Goal: Task Accomplishment & Management: Manage account settings

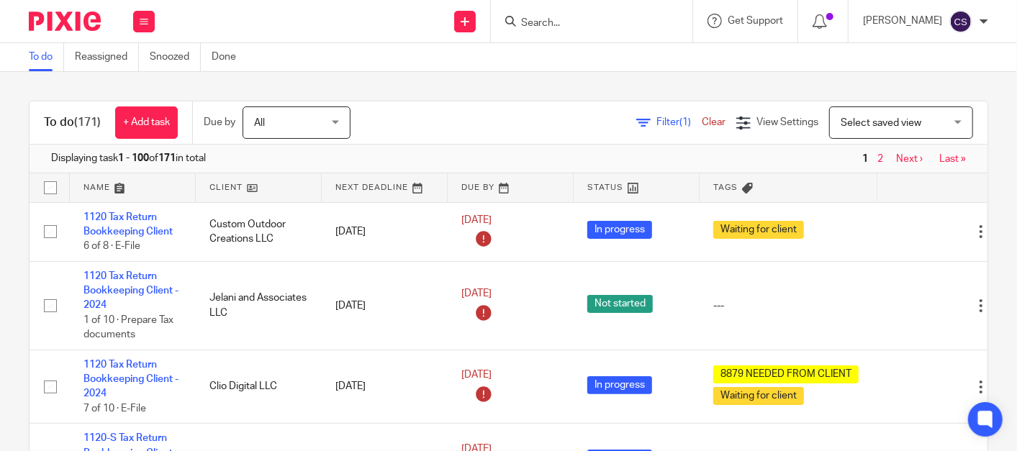
click at [557, 28] on input "Search" at bounding box center [585, 23] width 130 height 13
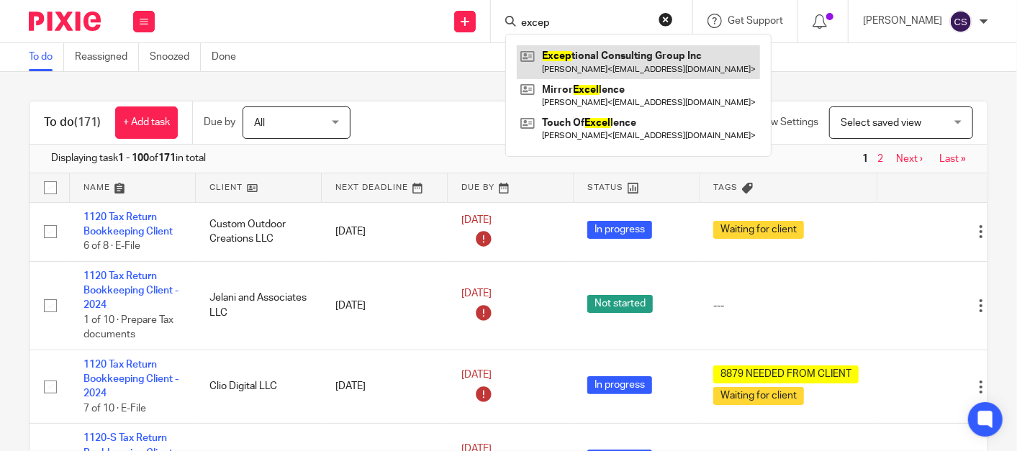
type input "excep"
click at [613, 48] on link at bounding box center [638, 61] width 243 height 33
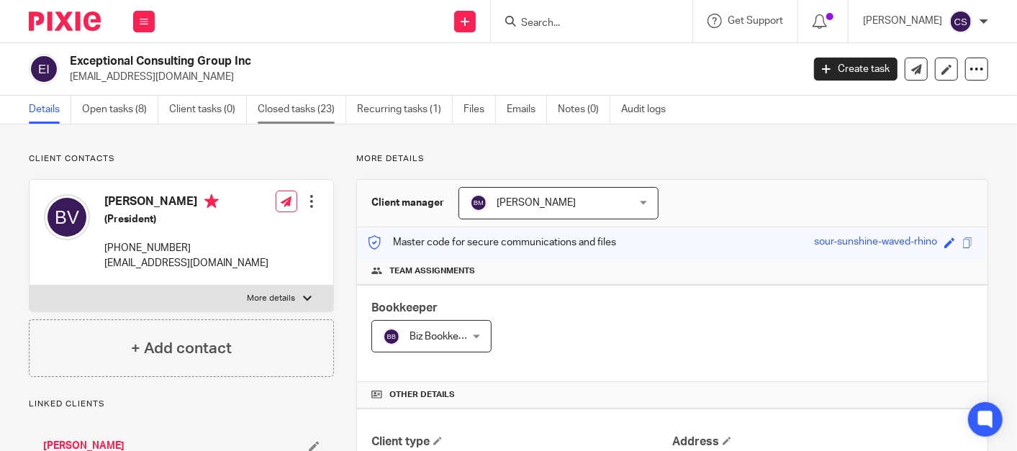
click at [277, 109] on link "Closed tasks (23)" at bounding box center [302, 110] width 89 height 28
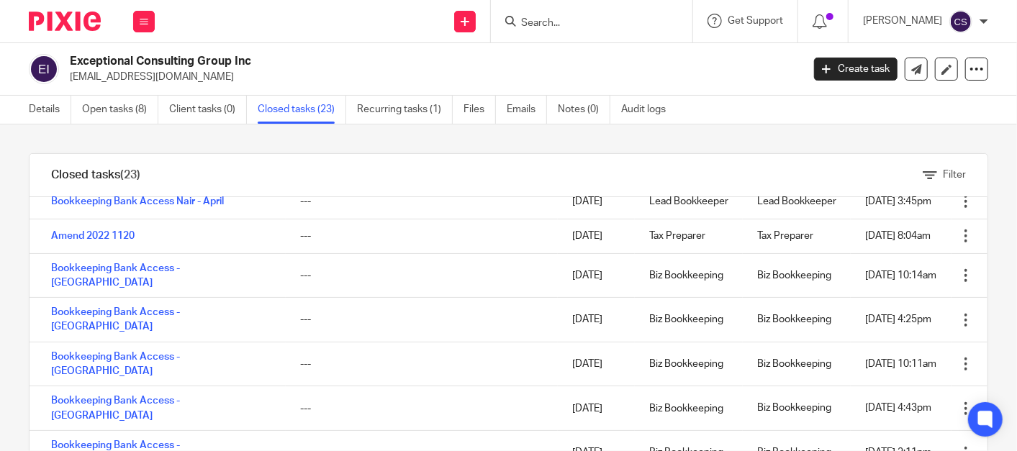
scroll to position [334, 0]
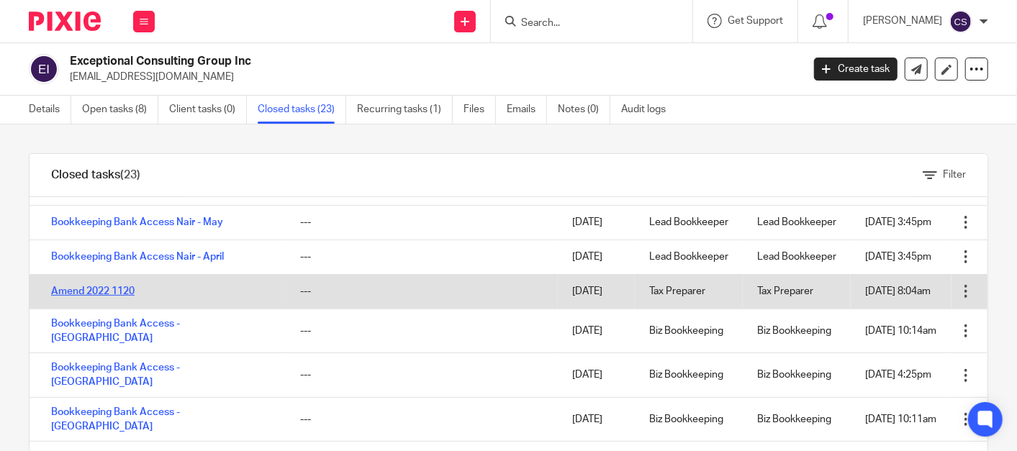
click at [86, 297] on link "Amend 2022 1120" at bounding box center [93, 292] width 84 height 10
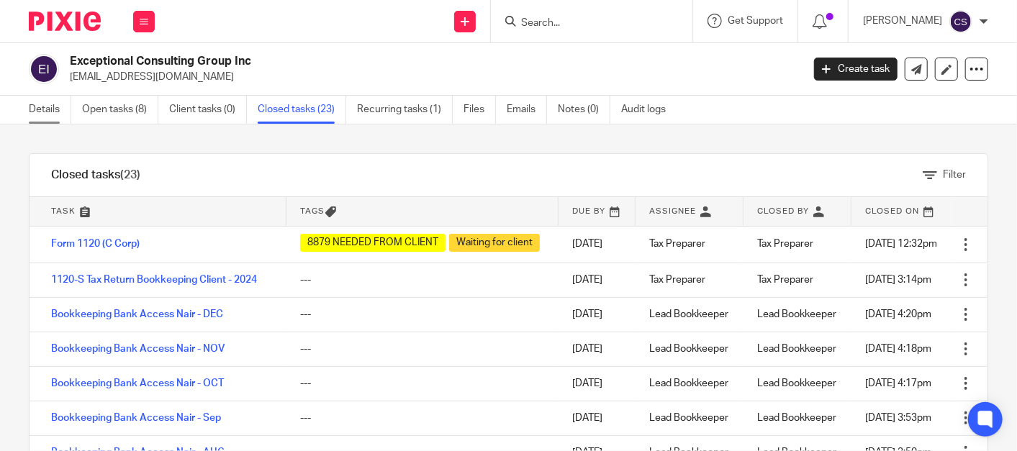
click at [37, 112] on link "Details" at bounding box center [50, 110] width 42 height 28
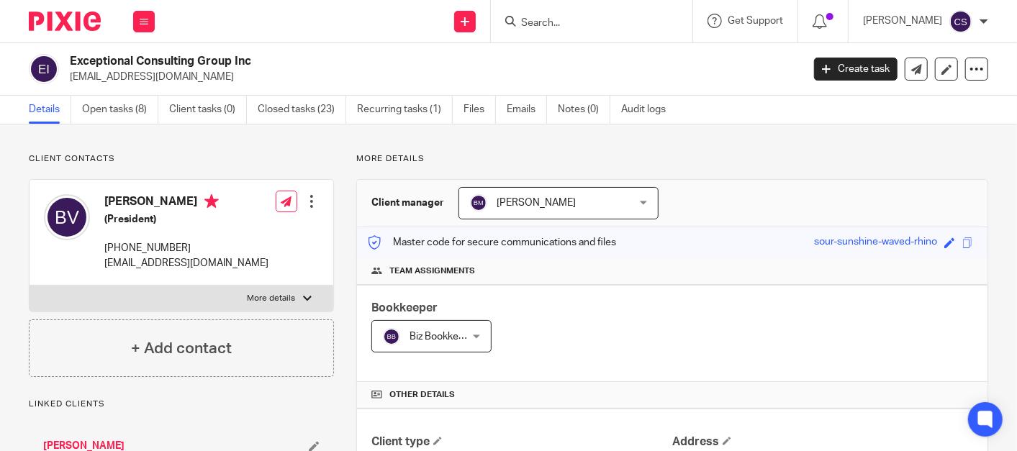
click at [649, 21] on input "Search" at bounding box center [585, 23] width 130 height 13
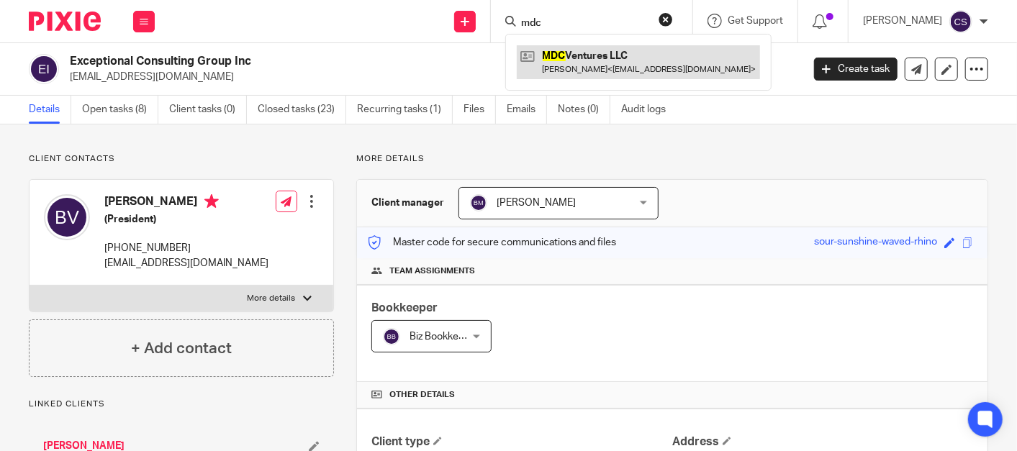
type input "mdc"
click at [590, 53] on link at bounding box center [638, 61] width 243 height 33
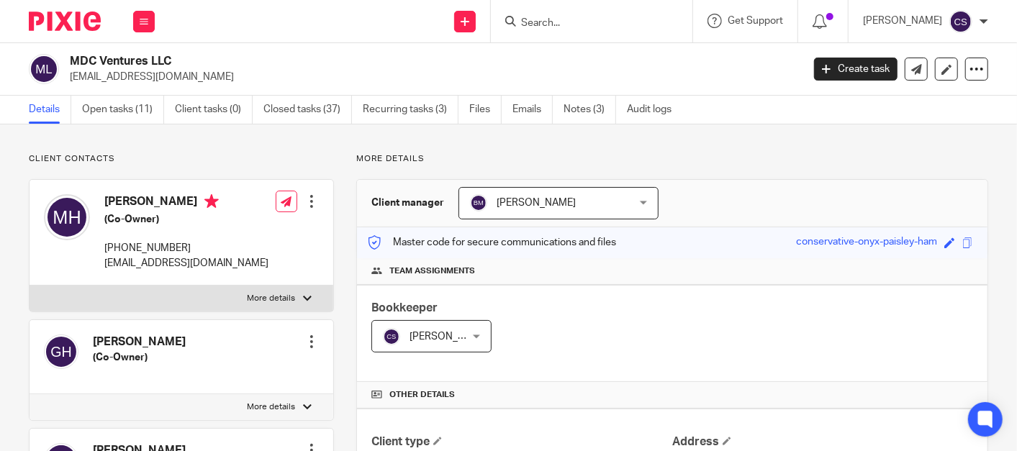
click at [559, 22] on input "Search" at bounding box center [585, 23] width 130 height 13
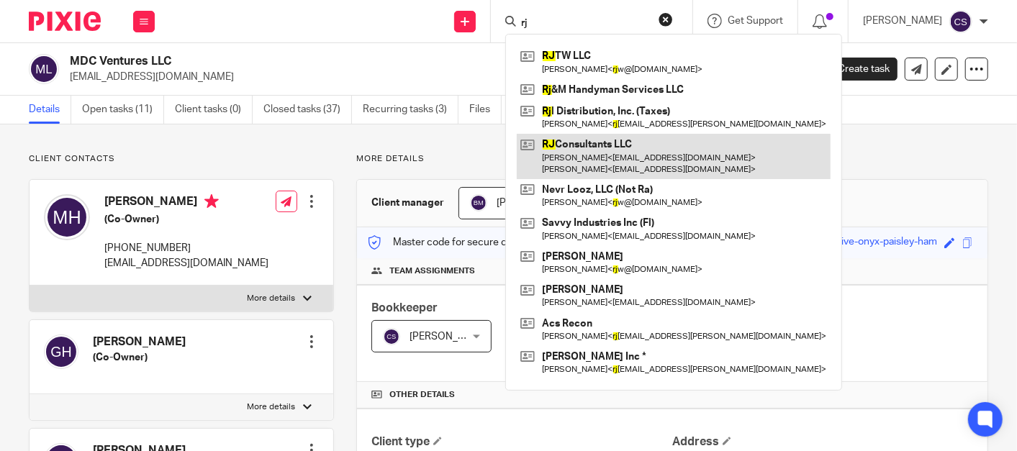
type input "rj"
click at [598, 150] on link at bounding box center [674, 156] width 314 height 45
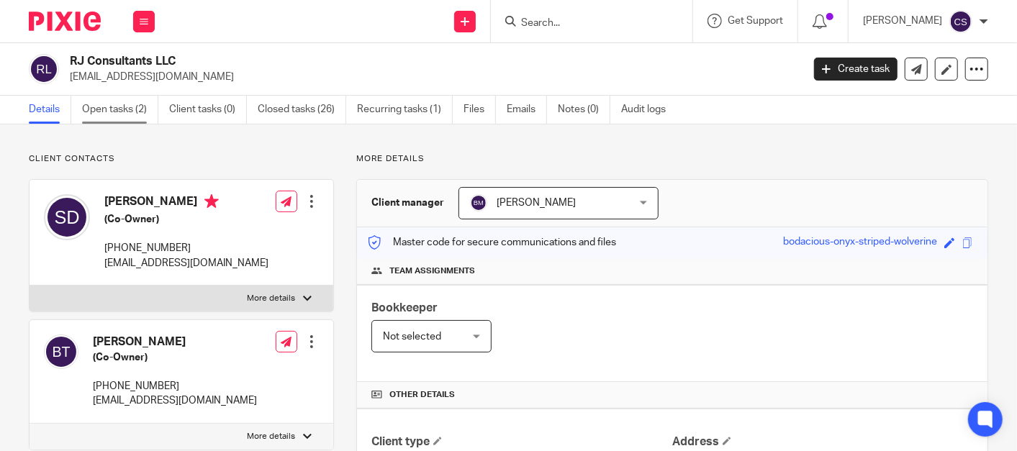
click at [109, 107] on link "Open tasks (2)" at bounding box center [120, 110] width 76 height 28
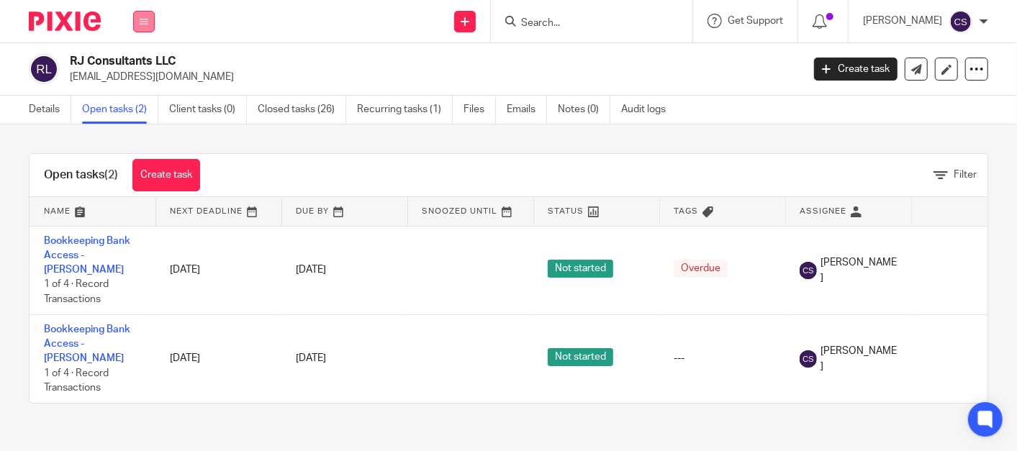
click at [148, 19] on button at bounding box center [144, 22] width 22 height 22
click at [132, 62] on link "Work" at bounding box center [136, 67] width 23 height 10
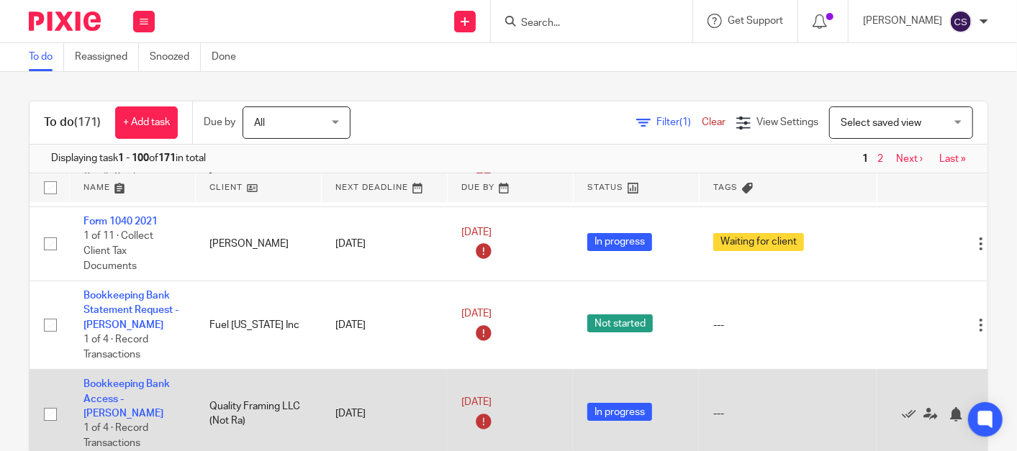
scroll to position [3200, 0]
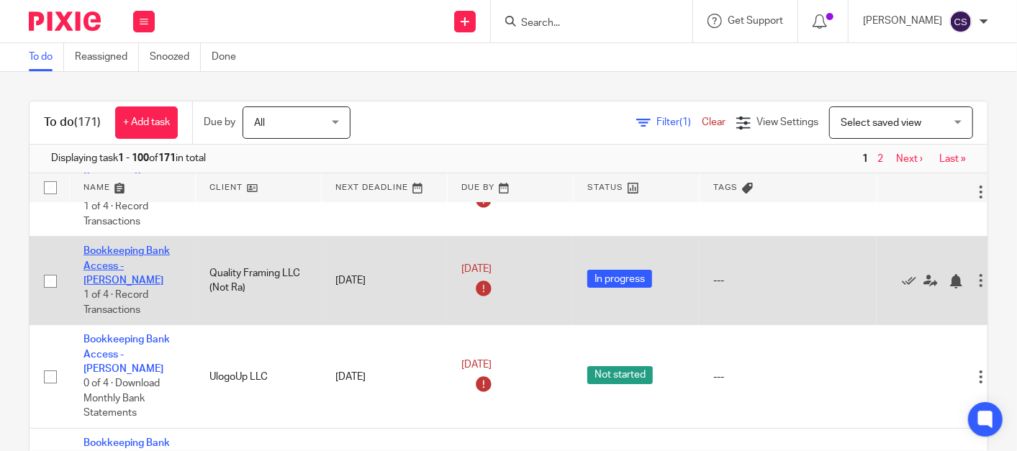
click at [125, 246] on link "Bookkeeping Bank Access - Cindy" at bounding box center [127, 266] width 86 height 40
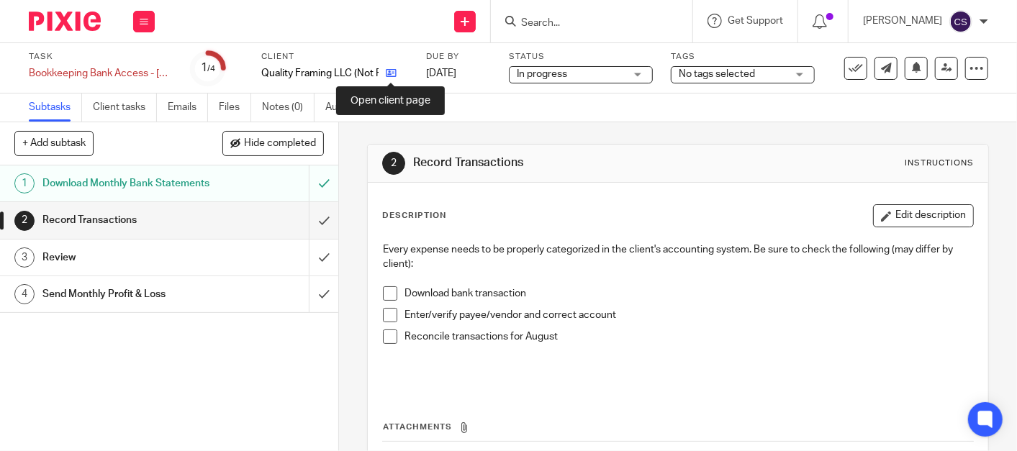
click at [389, 74] on icon at bounding box center [391, 73] width 11 height 11
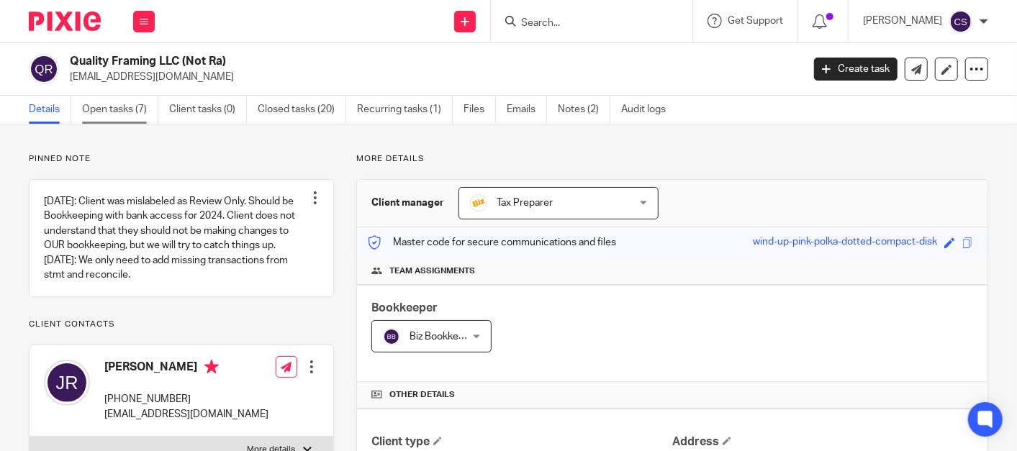
click at [91, 111] on link "Open tasks (7)" at bounding box center [120, 110] width 76 height 28
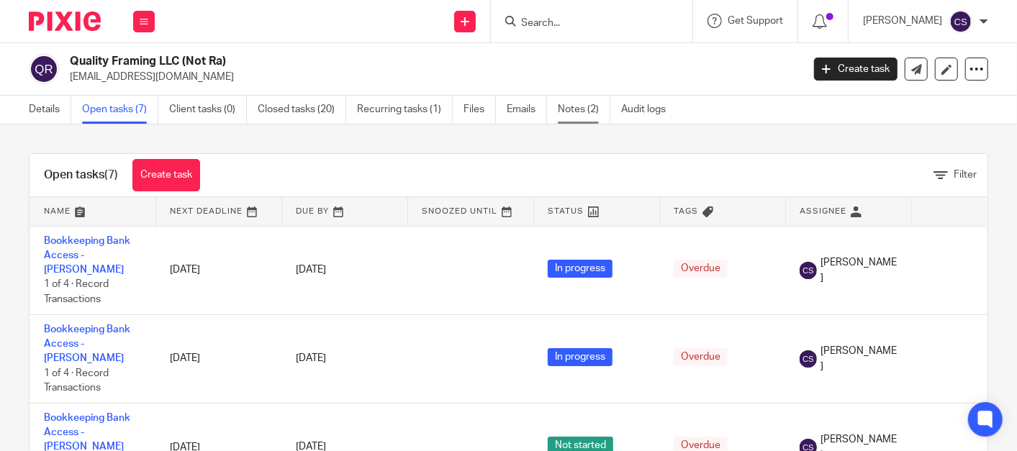
click at [570, 112] on link "Notes (2)" at bounding box center [584, 110] width 53 height 28
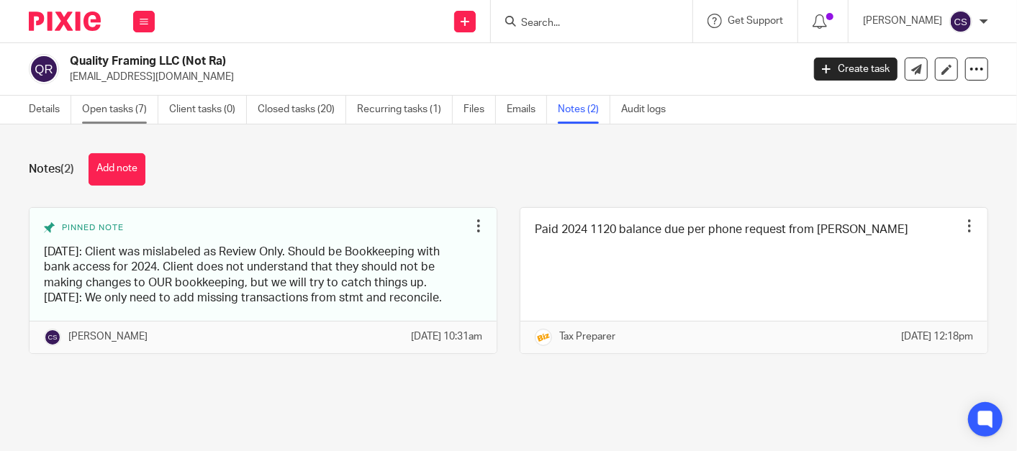
click at [96, 109] on link "Open tasks (7)" at bounding box center [120, 110] width 76 height 28
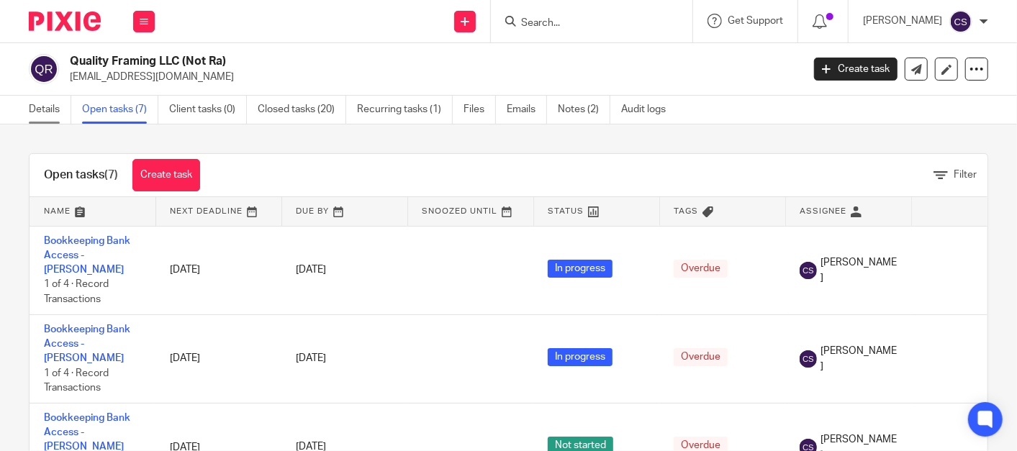
click at [42, 104] on link "Details" at bounding box center [50, 110] width 42 height 28
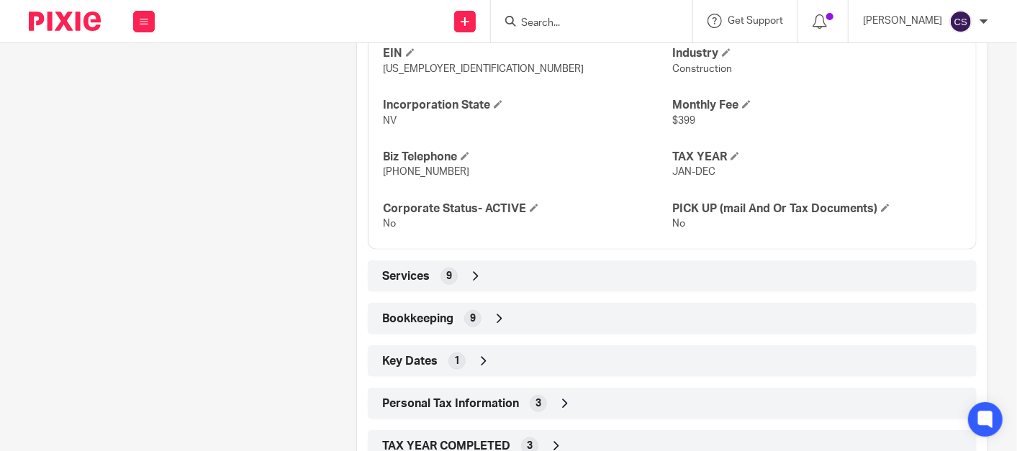
scroll to position [791, 0]
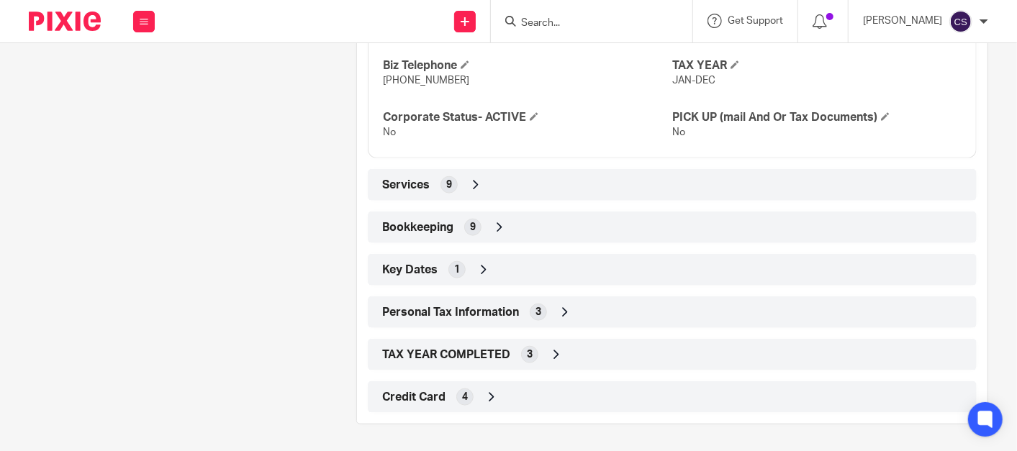
click at [492, 228] on icon at bounding box center [499, 227] width 14 height 14
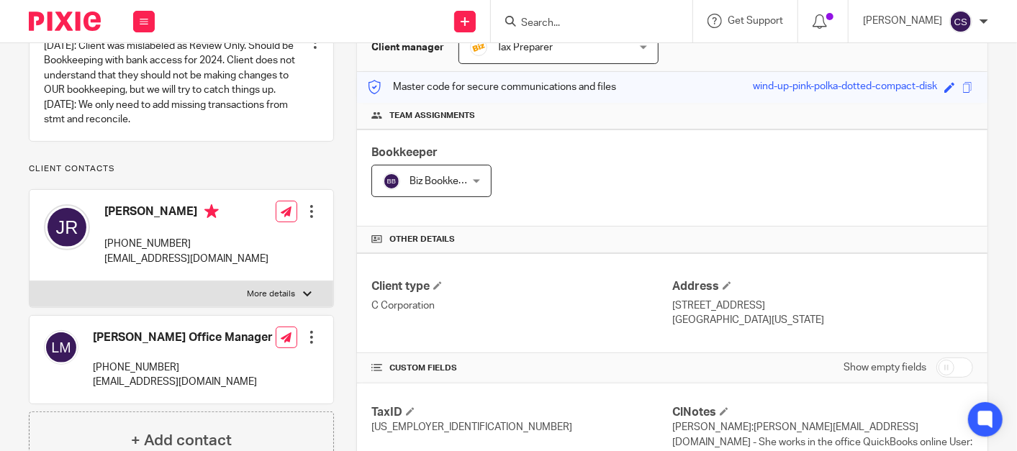
scroll to position [0, 0]
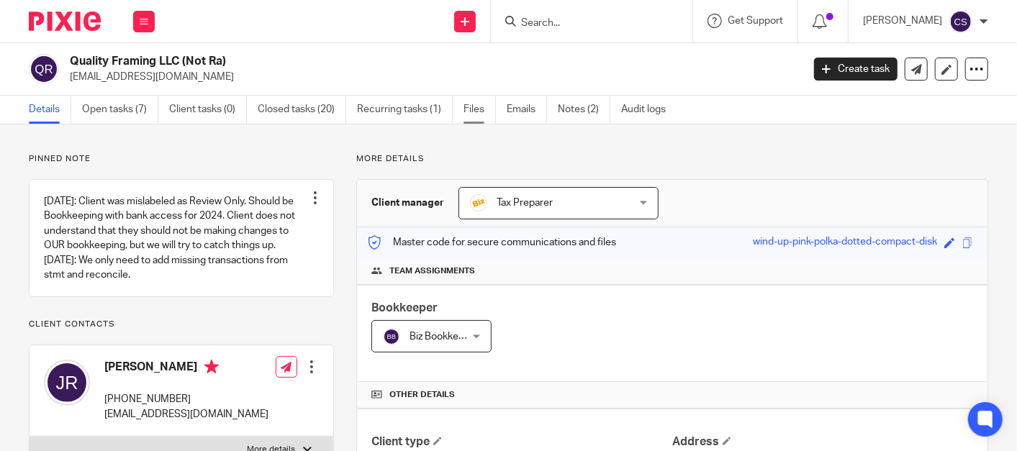
click at [479, 109] on link "Files" at bounding box center [480, 110] width 32 height 28
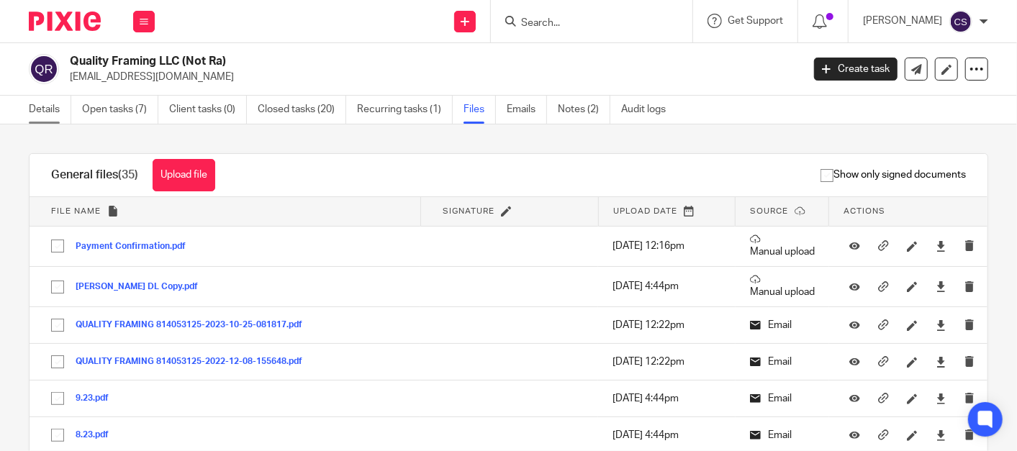
click at [36, 108] on link "Details" at bounding box center [50, 110] width 42 height 28
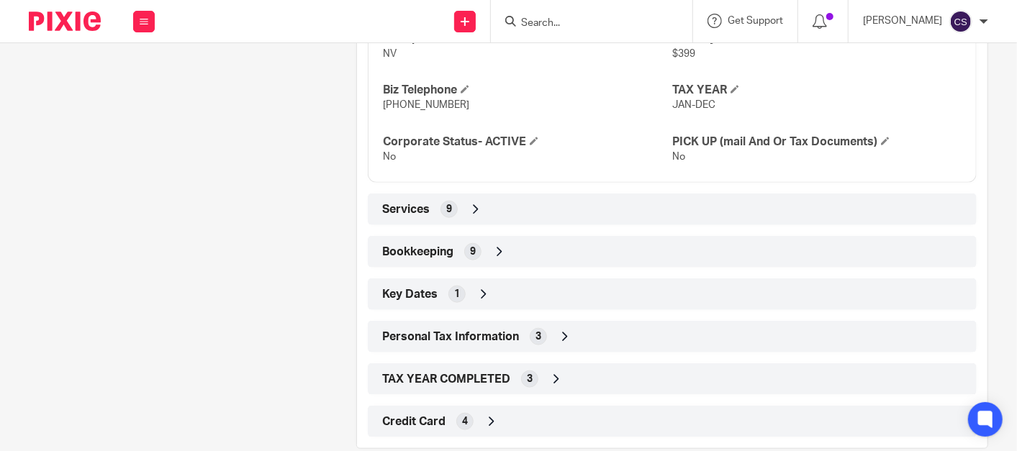
scroll to position [791, 0]
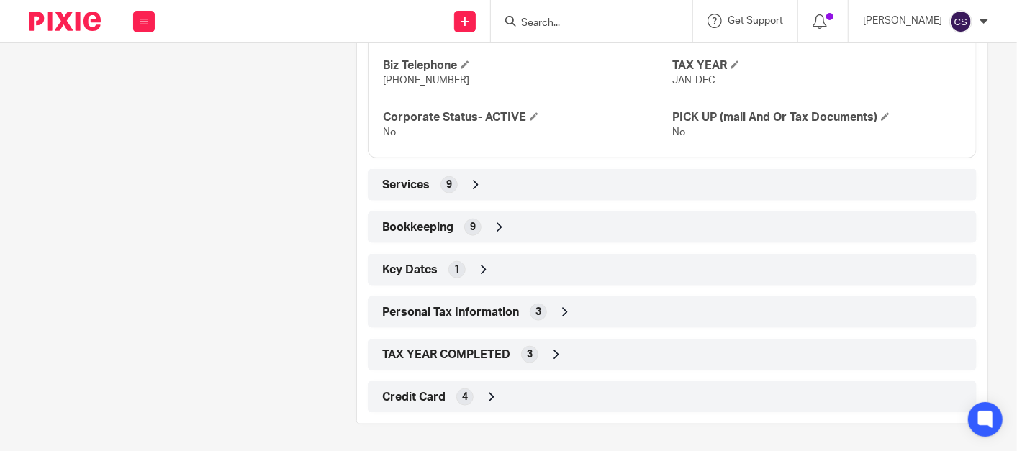
click at [495, 223] on icon at bounding box center [499, 227] width 14 height 14
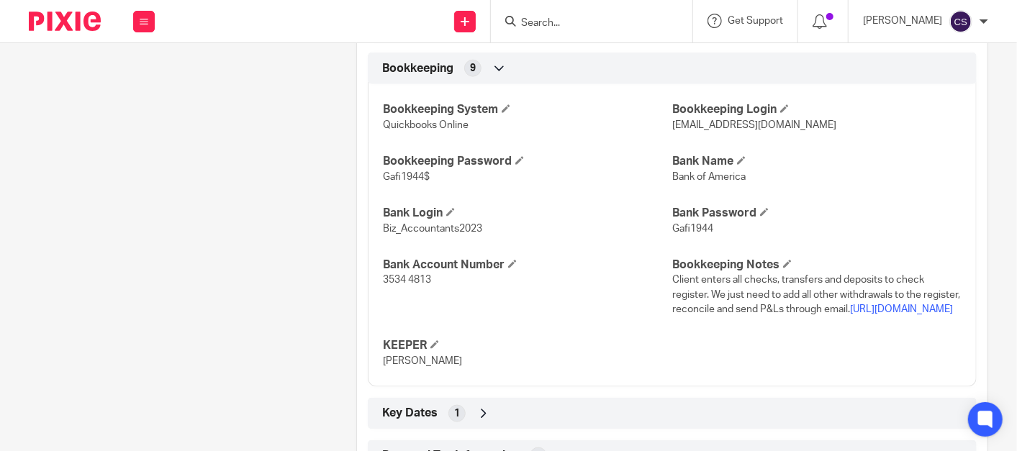
scroll to position [1058, 0]
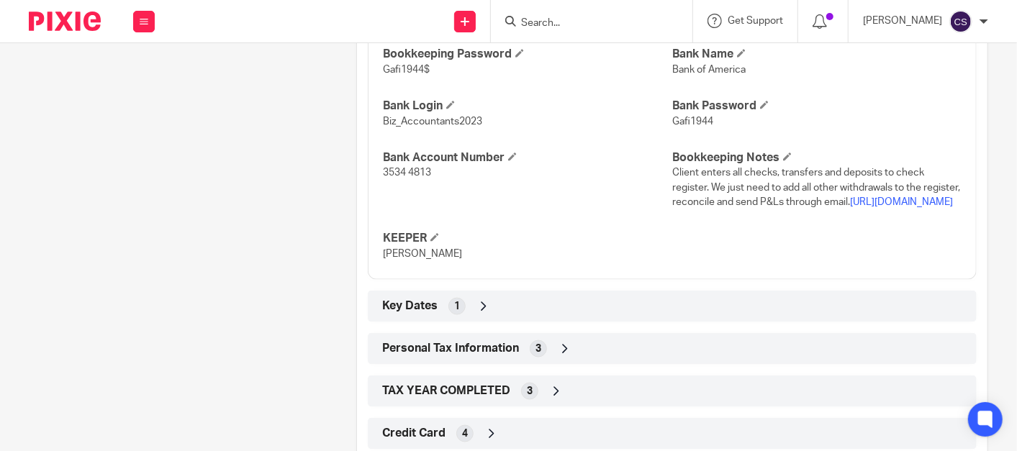
click at [850, 207] on link "https://www.dropbox.com/scl/fo/nqu7ylucnuexik98ciwgy/h?rlkey=dkx9pdrwh09yh22fr0…" at bounding box center [901, 202] width 103 height 10
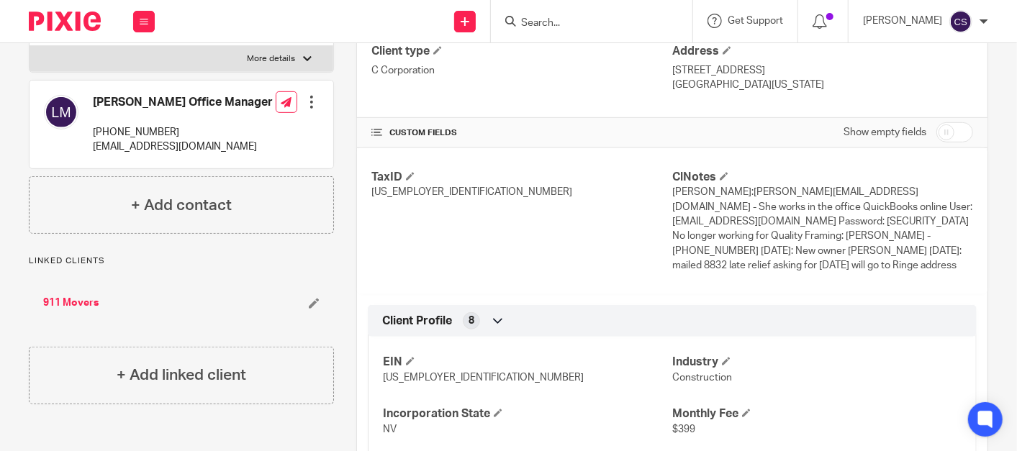
scroll to position [0, 0]
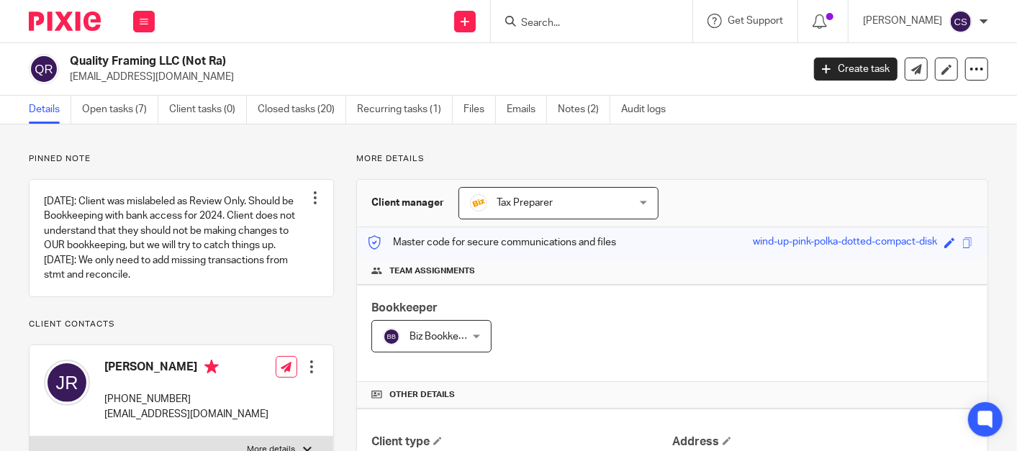
click at [565, 19] on input "Search" at bounding box center [585, 23] width 130 height 13
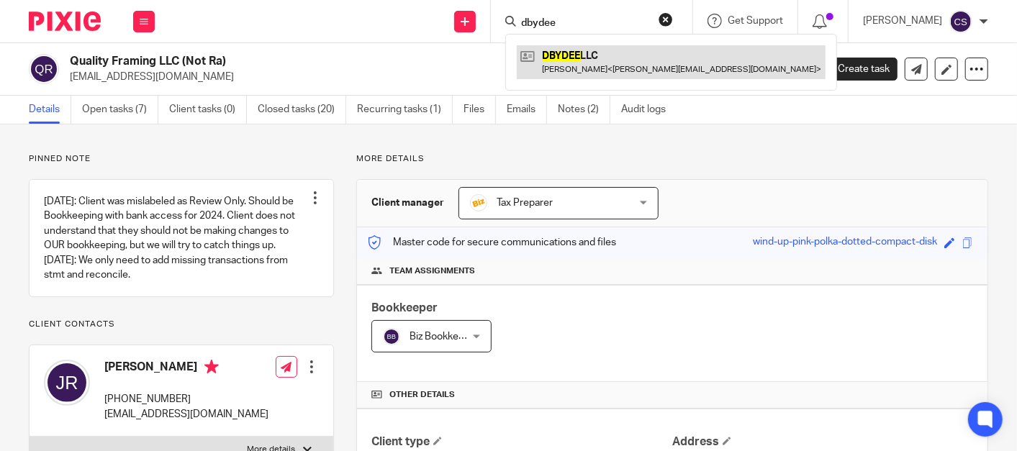
type input "dbydee"
click at [598, 55] on link at bounding box center [671, 61] width 309 height 33
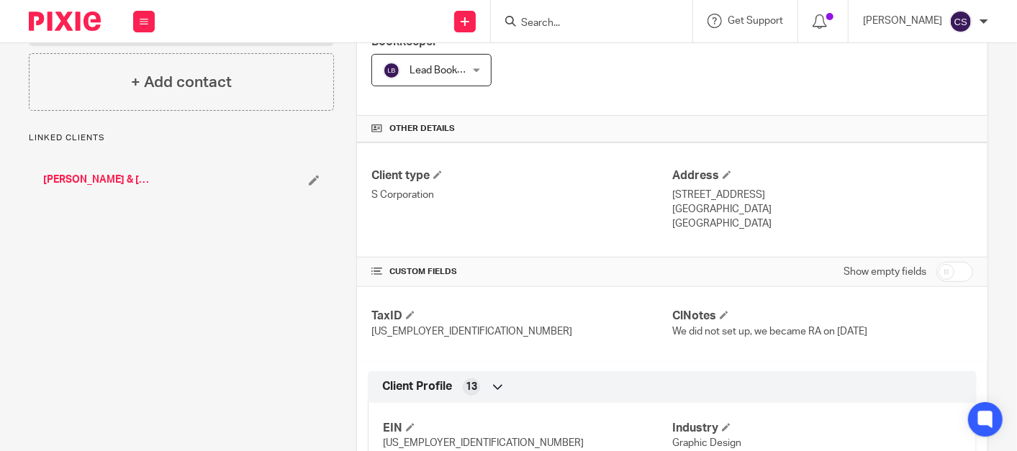
scroll to position [800, 0]
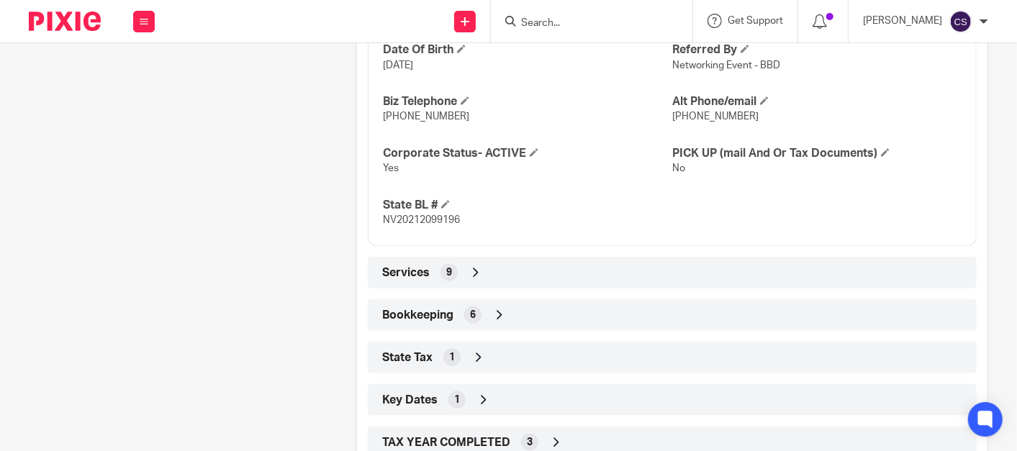
click at [492, 314] on icon at bounding box center [499, 315] width 14 height 14
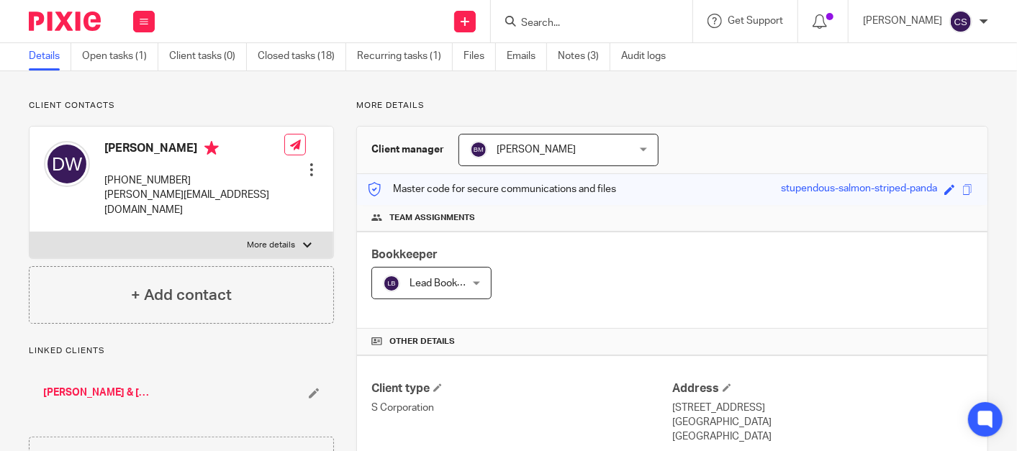
scroll to position [0, 0]
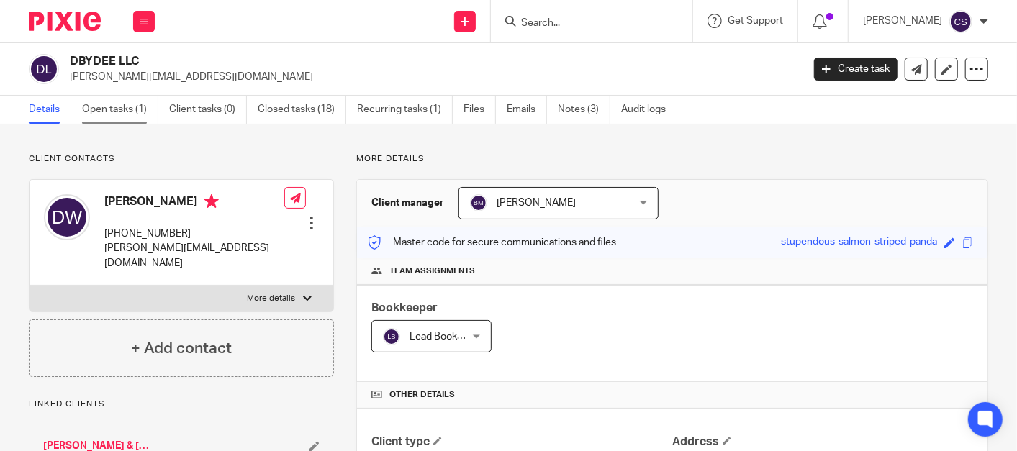
click at [123, 107] on link "Open tasks (1)" at bounding box center [120, 110] width 76 height 28
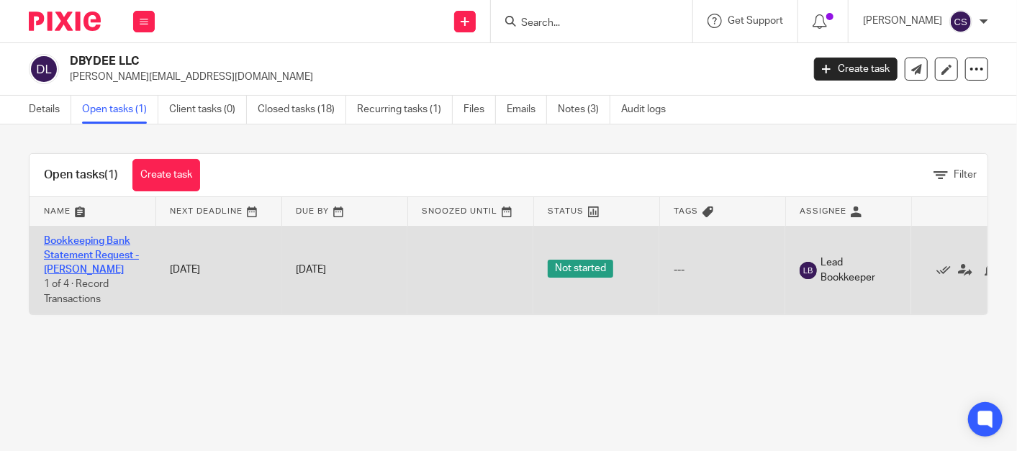
click at [72, 240] on link "Bookkeeping Bank Statement Request -[PERSON_NAME]" at bounding box center [91, 256] width 95 height 40
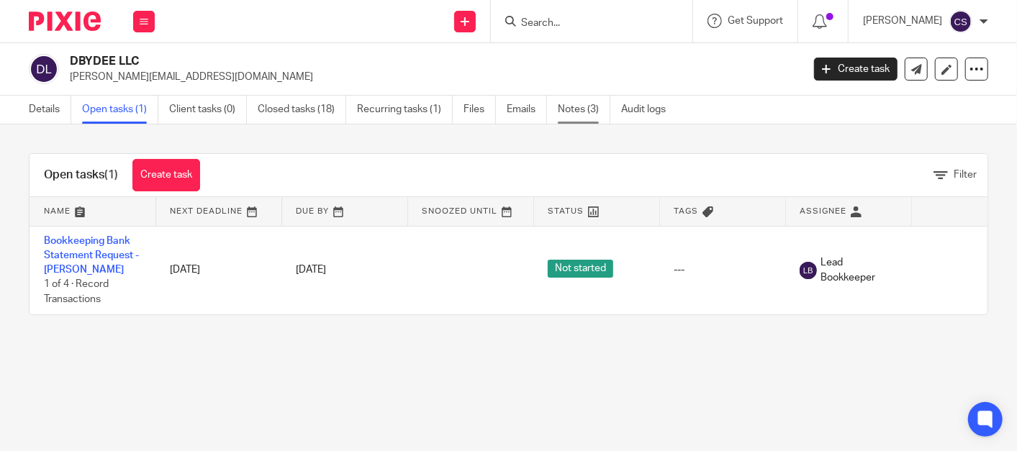
click at [575, 105] on link "Notes (3)" at bounding box center [584, 110] width 53 height 28
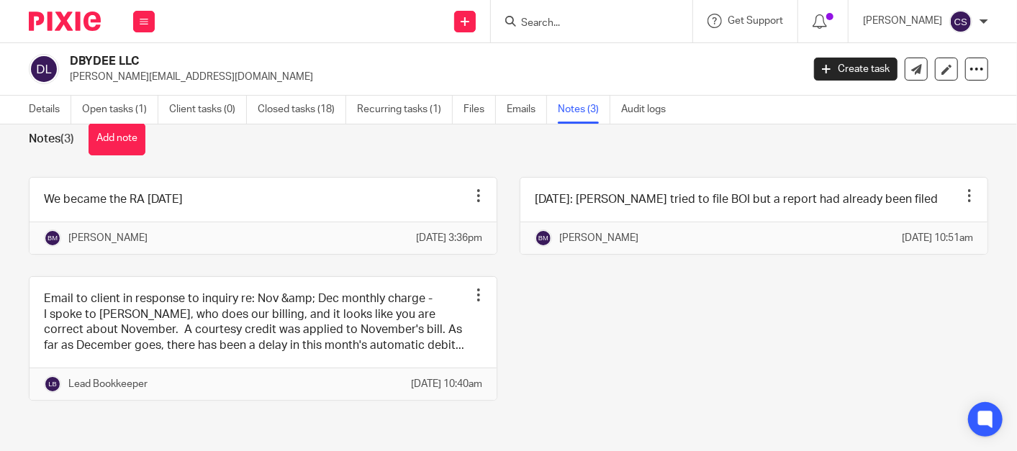
scroll to position [59, 0]
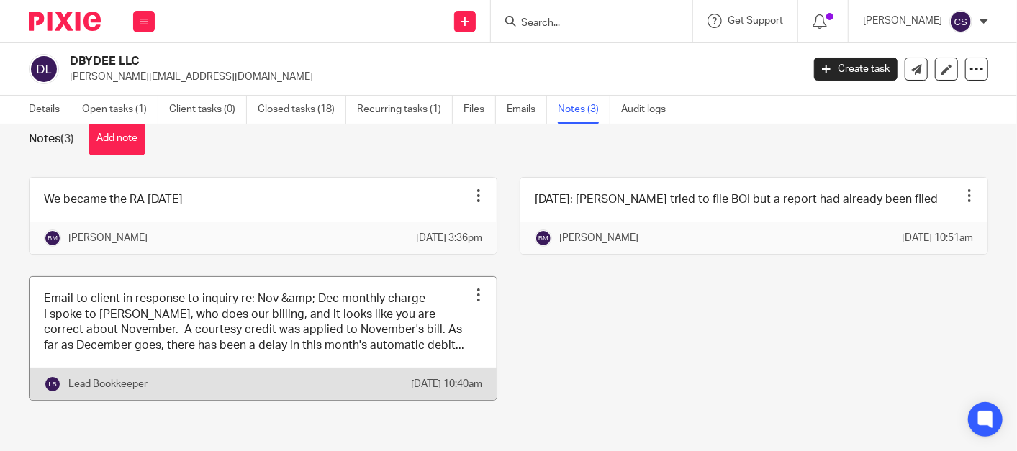
click at [472, 288] on div at bounding box center [479, 295] width 14 height 14
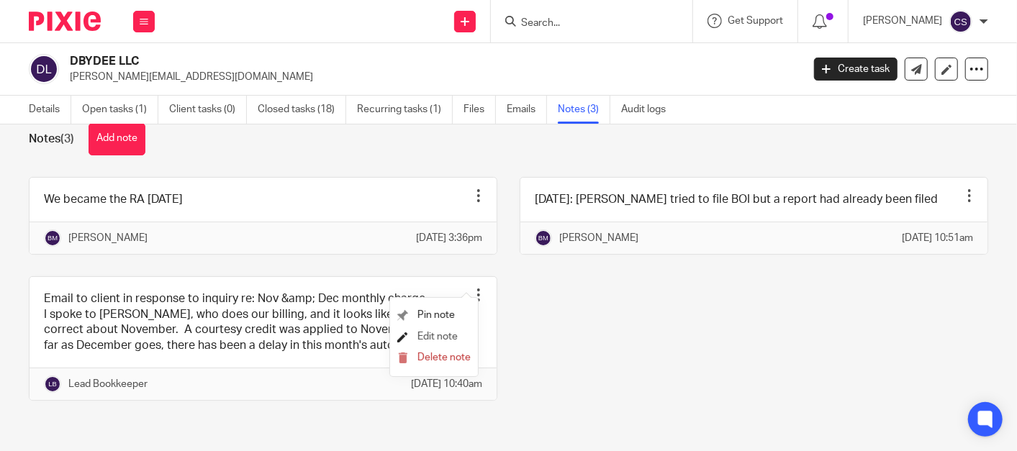
click at [421, 336] on span "Edit note" at bounding box center [438, 337] width 40 height 10
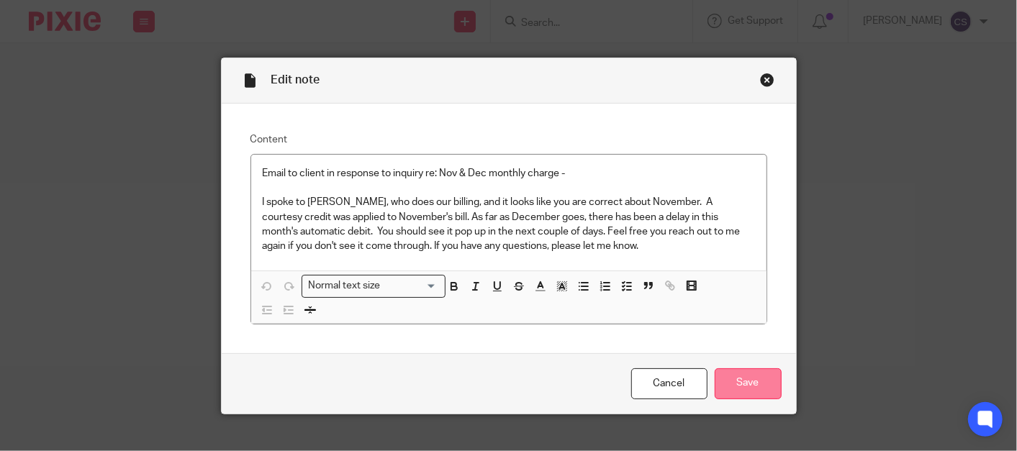
click at [736, 377] on input "Save" at bounding box center [748, 384] width 67 height 31
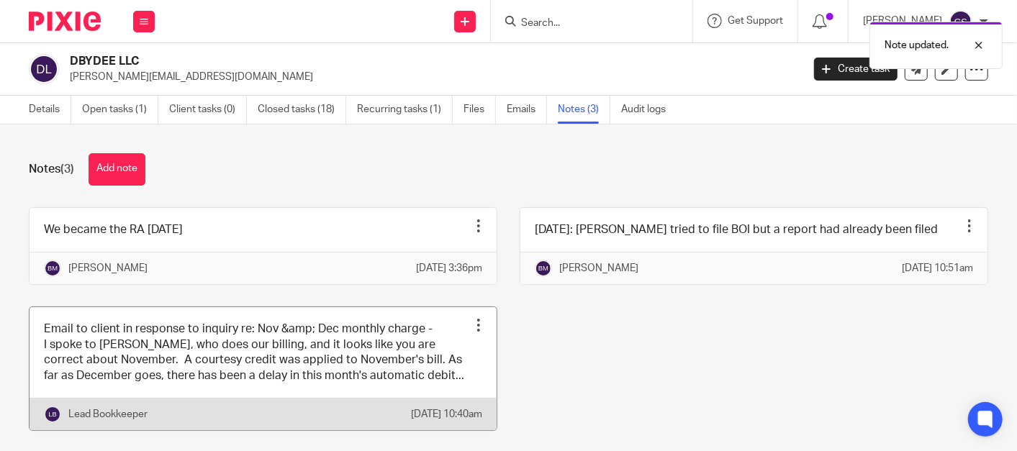
click at [472, 333] on div at bounding box center [479, 325] width 14 height 14
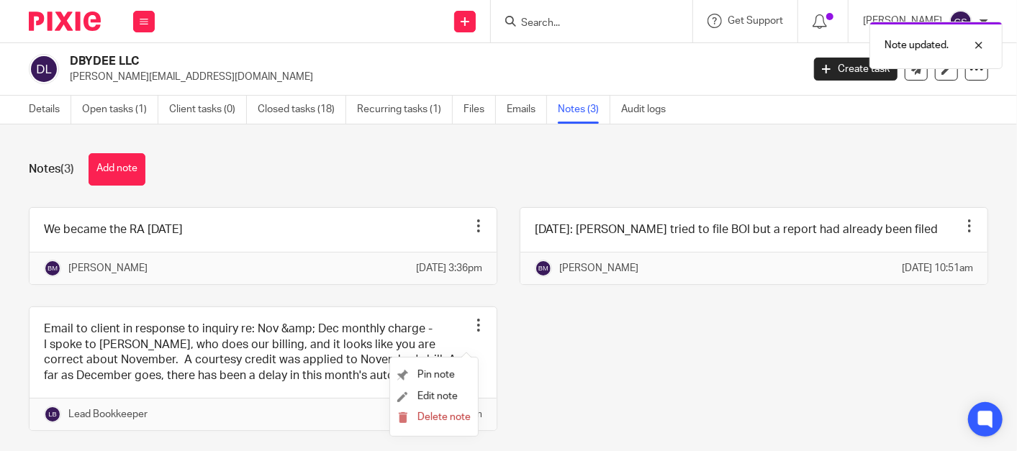
click at [289, 300] on div "We became the RA today Pin note Edit note Delete note Bradley Mayes Jun 16, 202…" at bounding box center [497, 330] width 982 height 246
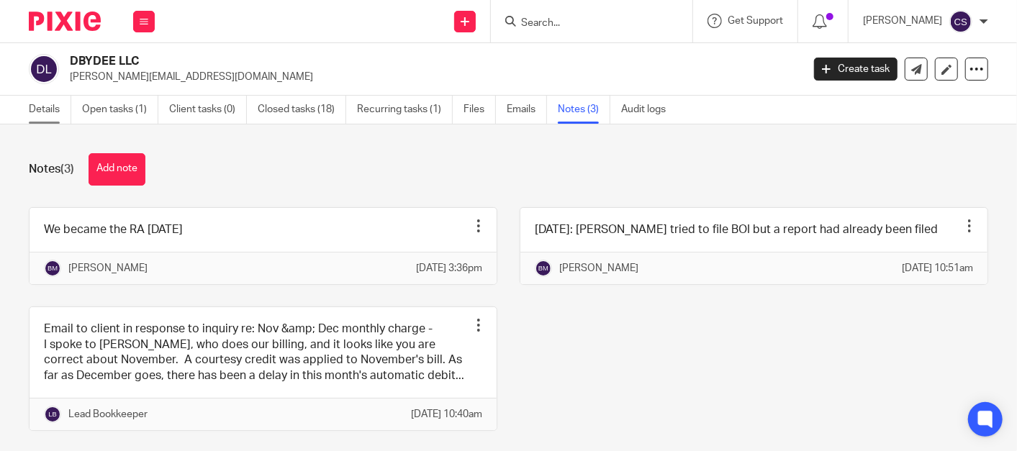
click at [45, 107] on link "Details" at bounding box center [50, 110] width 42 height 28
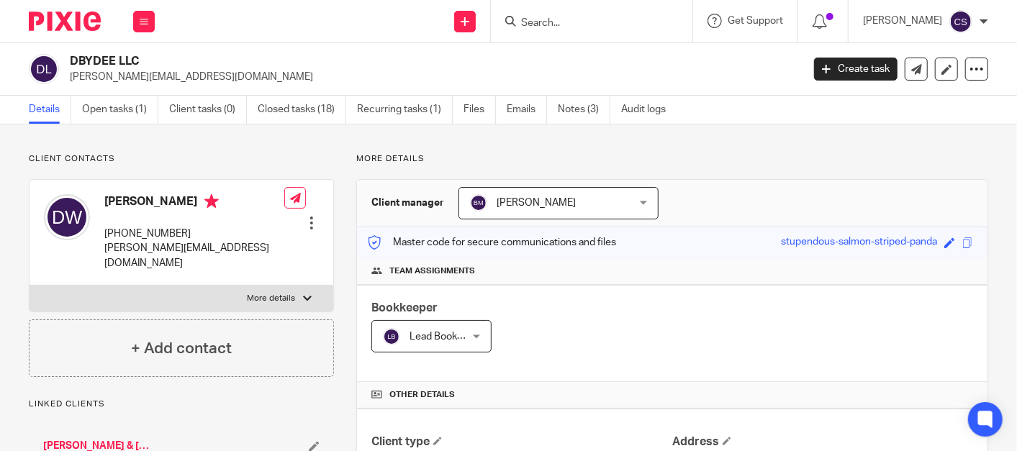
click at [562, 27] on input "Search" at bounding box center [585, 23] width 130 height 13
click at [140, 24] on icon at bounding box center [144, 21] width 9 height 9
click at [140, 66] on link "Work" at bounding box center [136, 67] width 23 height 10
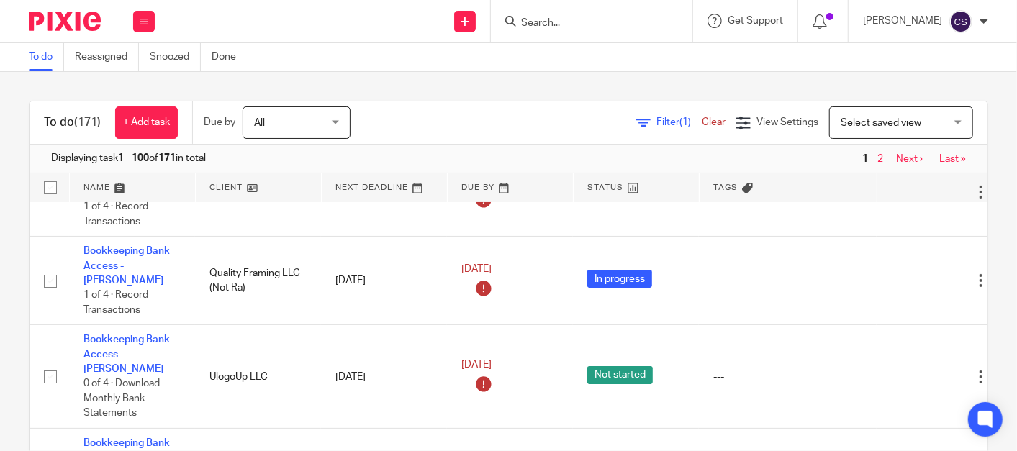
scroll to position [3333, 0]
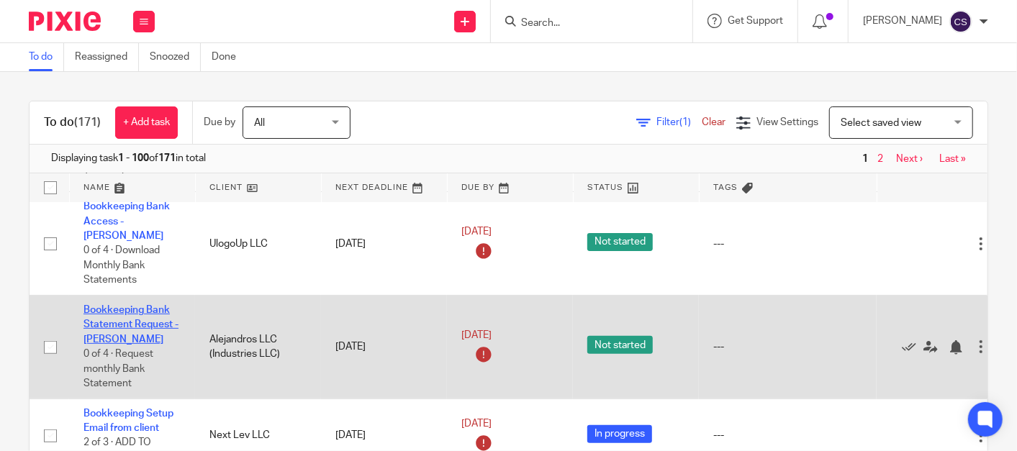
click at [101, 305] on link "Bookkeeping Bank Statement Request - [PERSON_NAME]" at bounding box center [131, 325] width 95 height 40
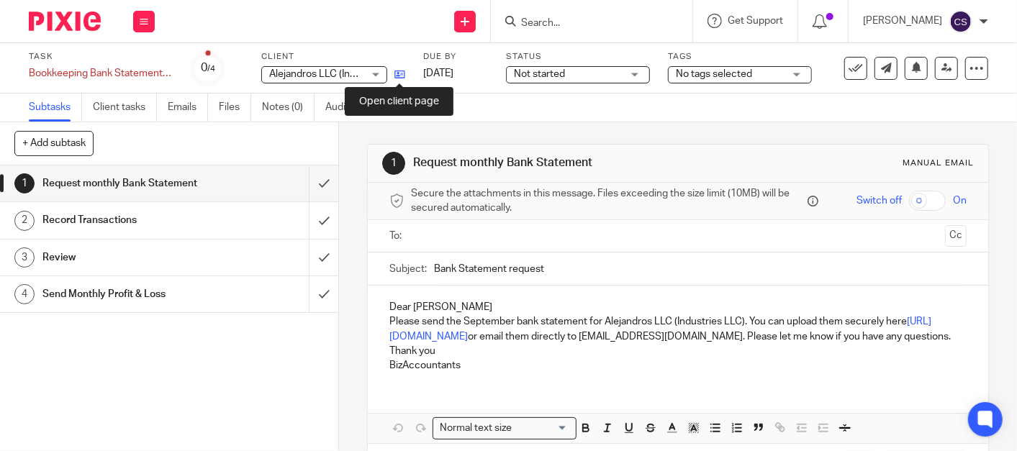
click at [395, 74] on icon at bounding box center [400, 74] width 11 height 11
click at [557, 13] on form at bounding box center [596, 21] width 153 height 18
click at [564, 27] on input "Search" at bounding box center [585, 23] width 130 height 13
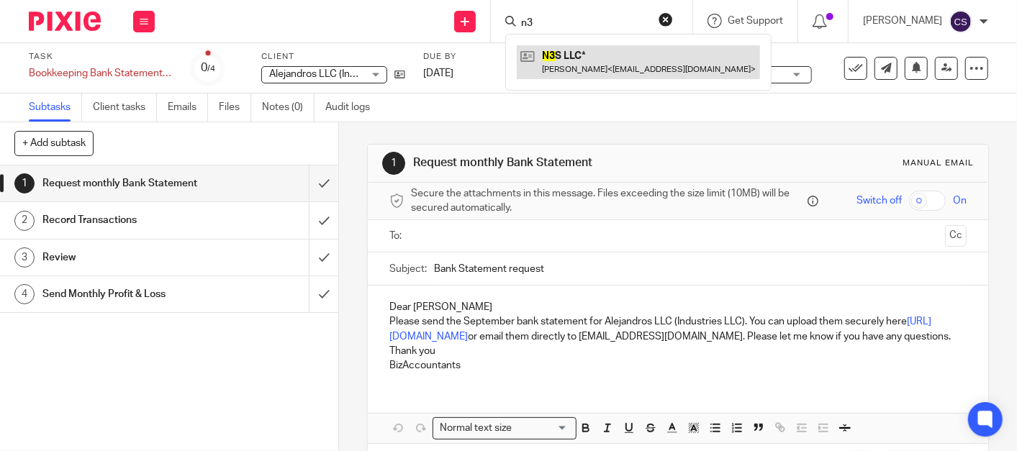
type input "n3"
click at [585, 51] on link at bounding box center [638, 61] width 243 height 33
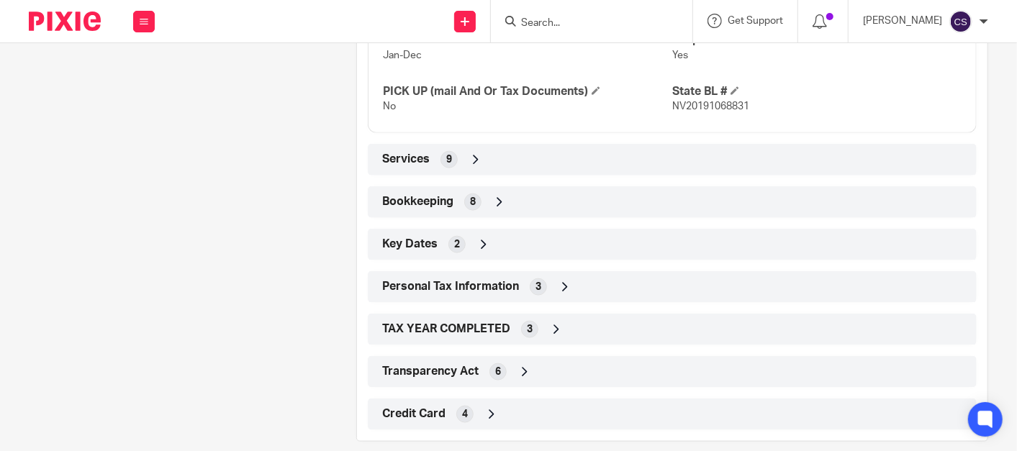
scroll to position [922, 0]
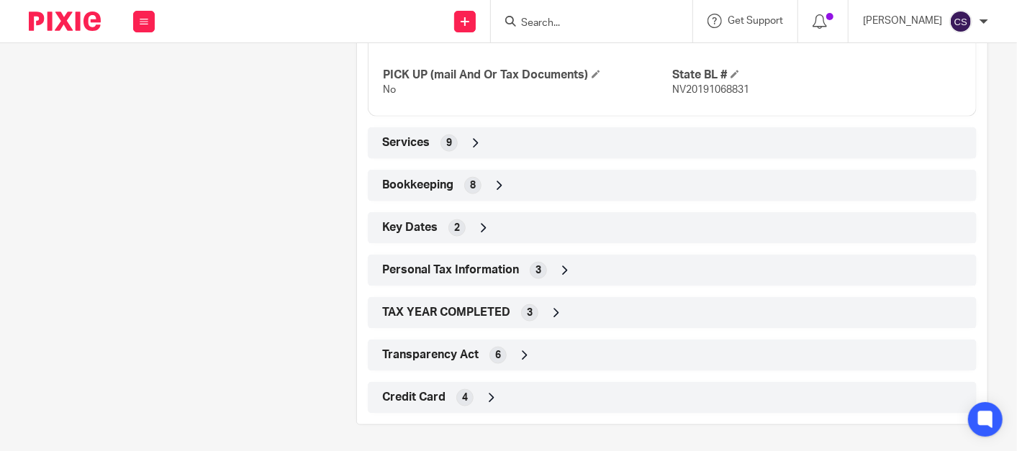
click at [498, 183] on icon at bounding box center [499, 186] width 14 height 14
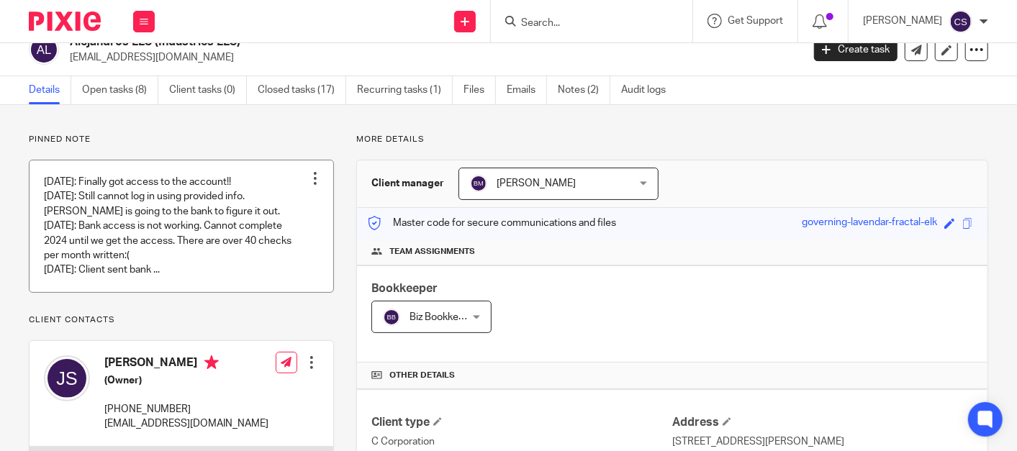
scroll to position [0, 0]
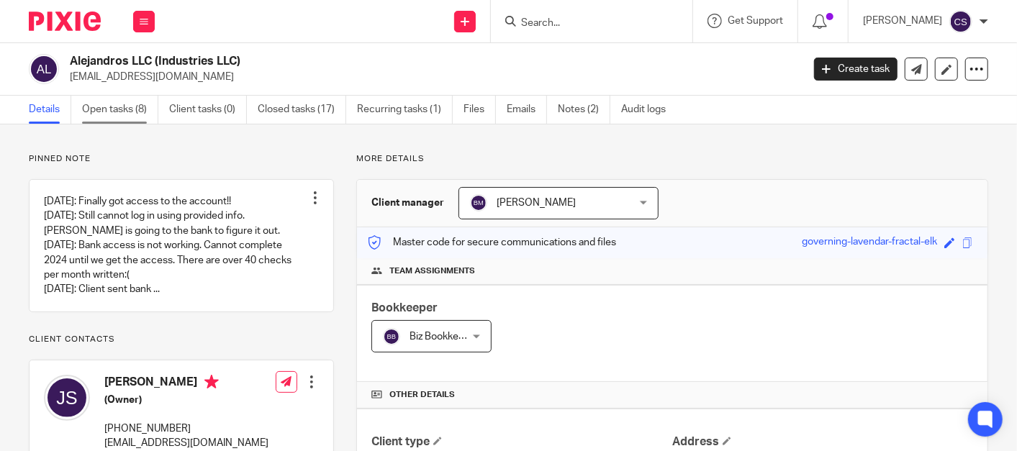
click at [101, 111] on link "Open tasks (8)" at bounding box center [120, 110] width 76 height 28
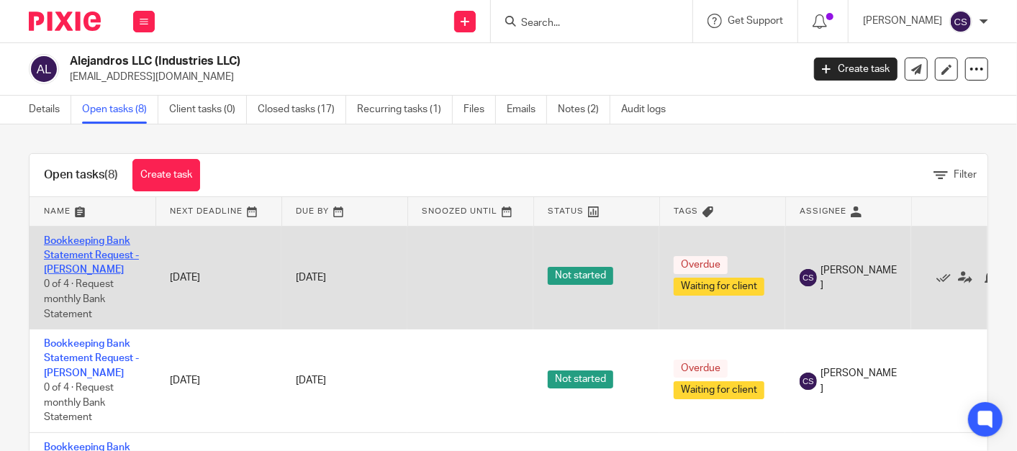
click at [61, 241] on link "Bookkeeping Bank Statement Request - [PERSON_NAME]" at bounding box center [91, 256] width 95 height 40
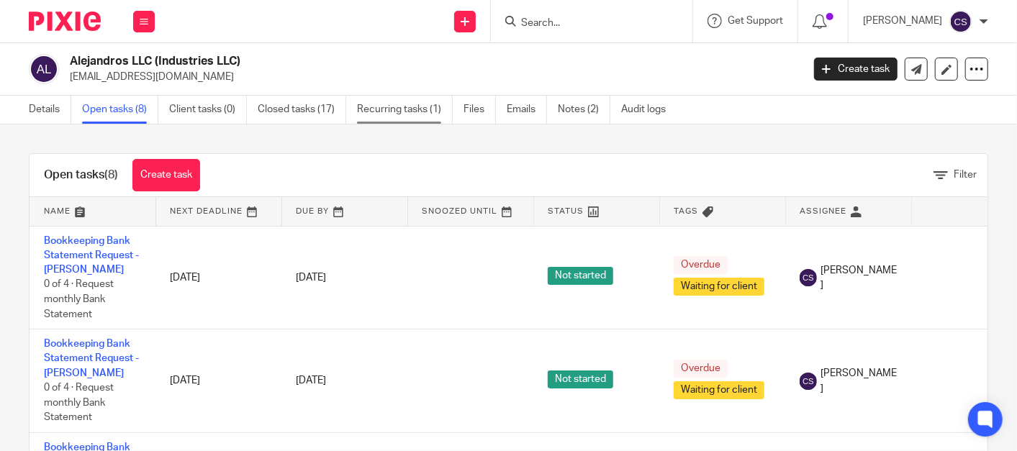
click at [381, 107] on link "Recurring tasks (1)" at bounding box center [405, 110] width 96 height 28
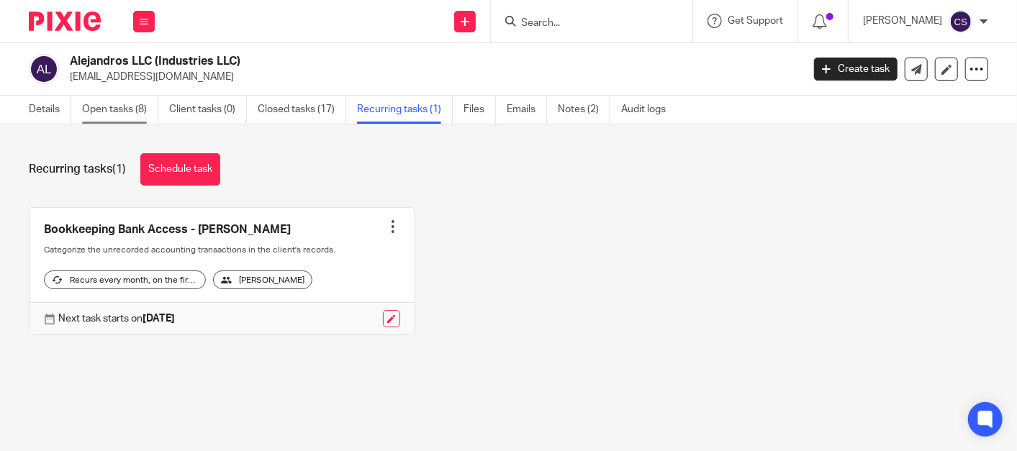
click at [92, 107] on link "Open tasks (8)" at bounding box center [120, 110] width 76 height 28
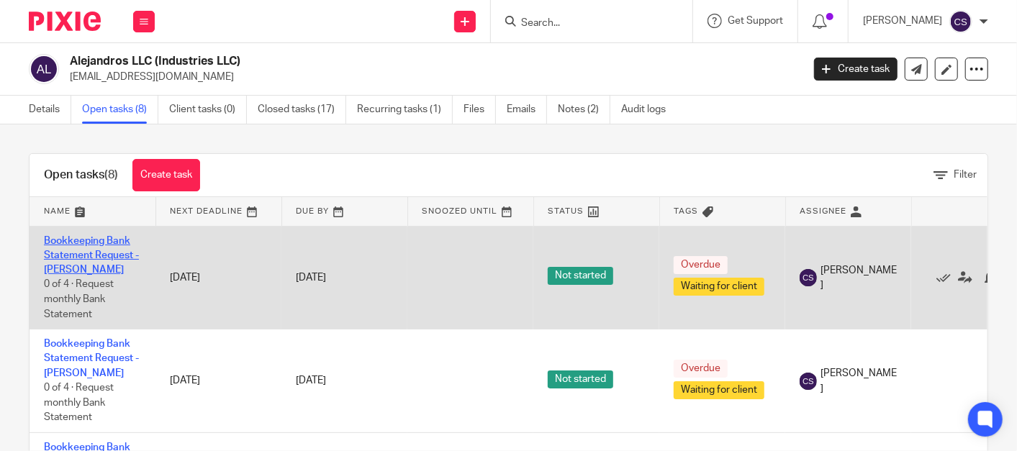
click at [78, 245] on link "Bookkeeping Bank Statement Request - Cindy" at bounding box center [91, 256] width 95 height 40
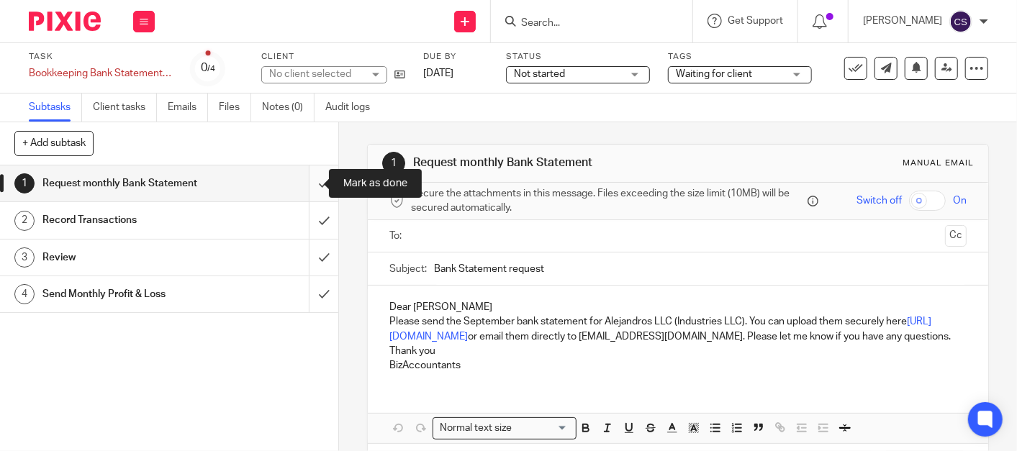
click at [304, 183] on input "submit" at bounding box center [169, 184] width 338 height 36
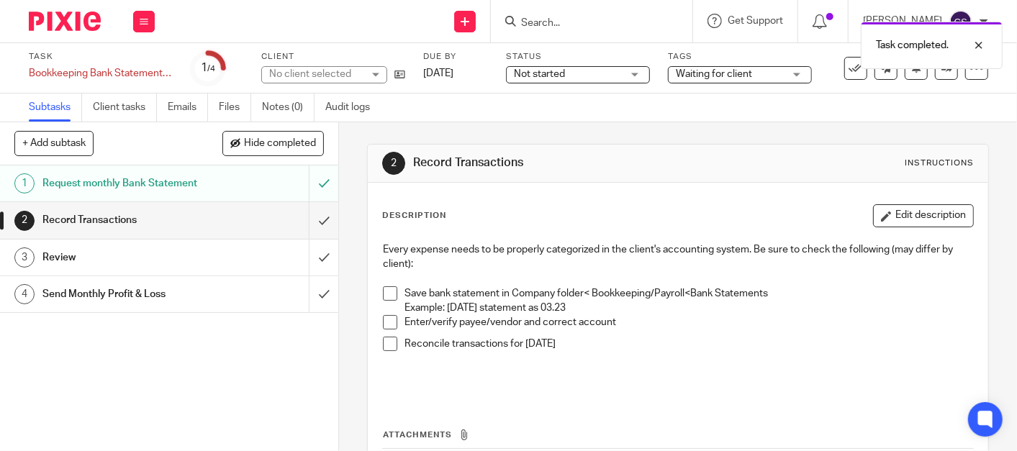
click at [383, 291] on span at bounding box center [390, 294] width 14 height 14
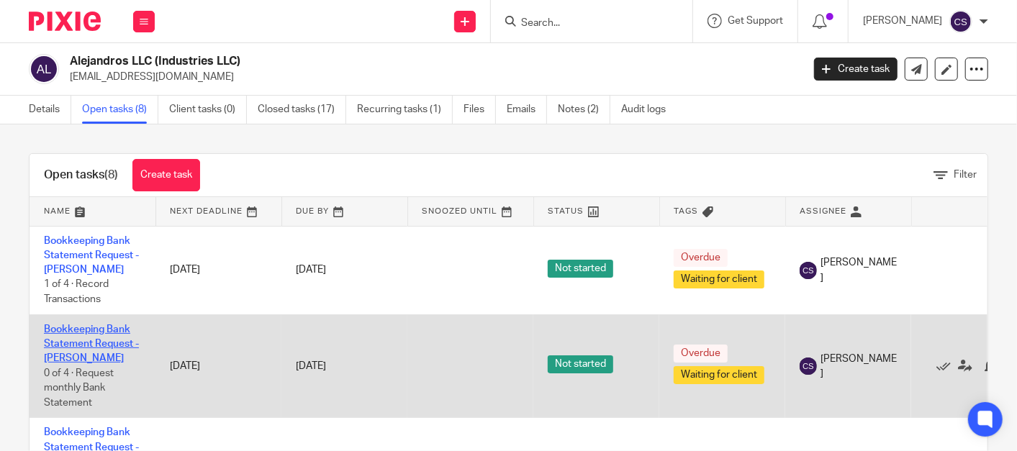
click at [60, 329] on link "Bookkeeping Bank Statement Request - [PERSON_NAME]" at bounding box center [91, 345] width 95 height 40
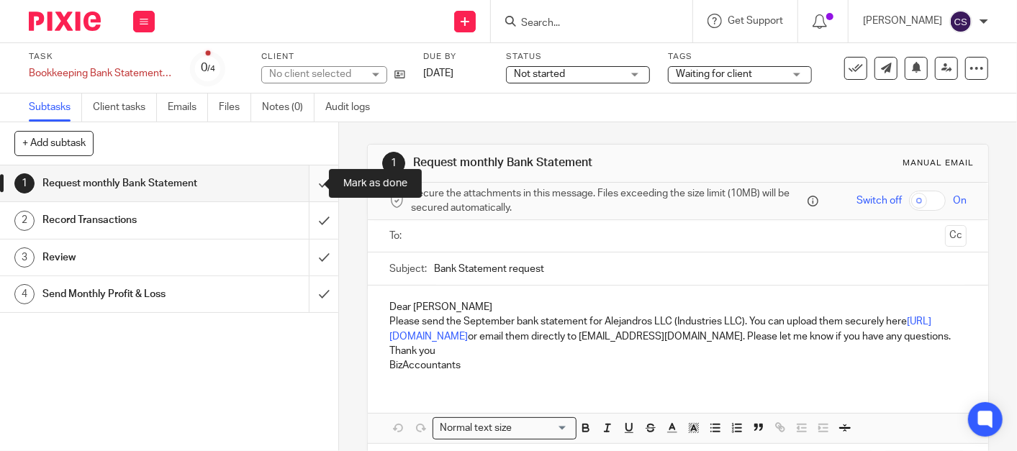
click at [305, 185] on input "submit" at bounding box center [169, 184] width 338 height 36
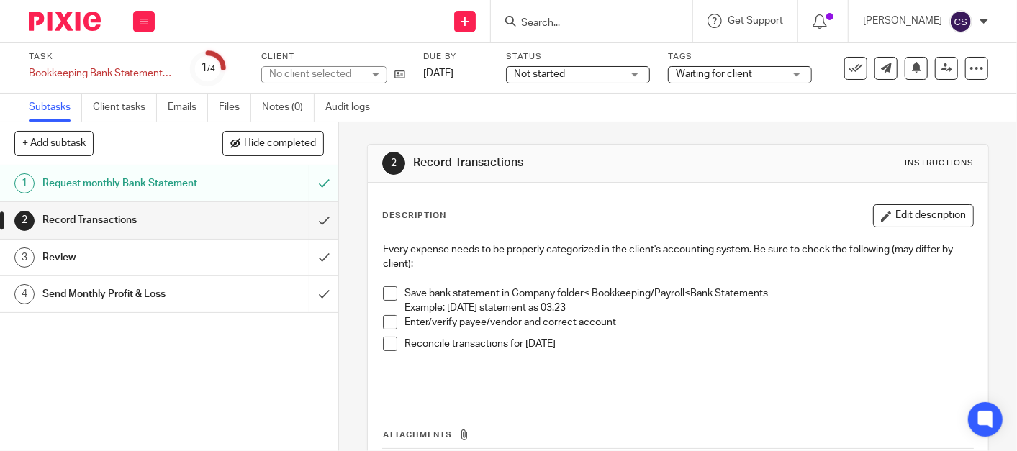
click at [386, 289] on span at bounding box center [390, 294] width 14 height 14
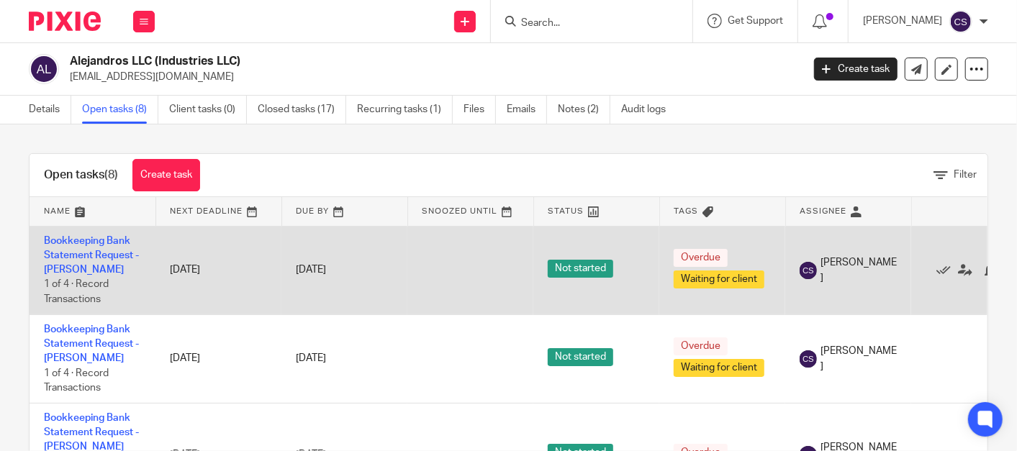
click at [596, 271] on span "Not started" at bounding box center [581, 269] width 66 height 18
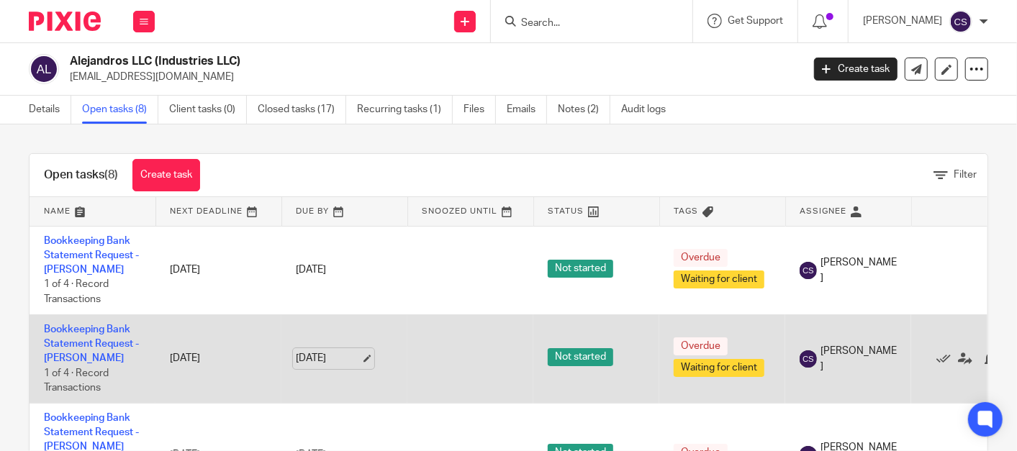
scroll to position [133, 0]
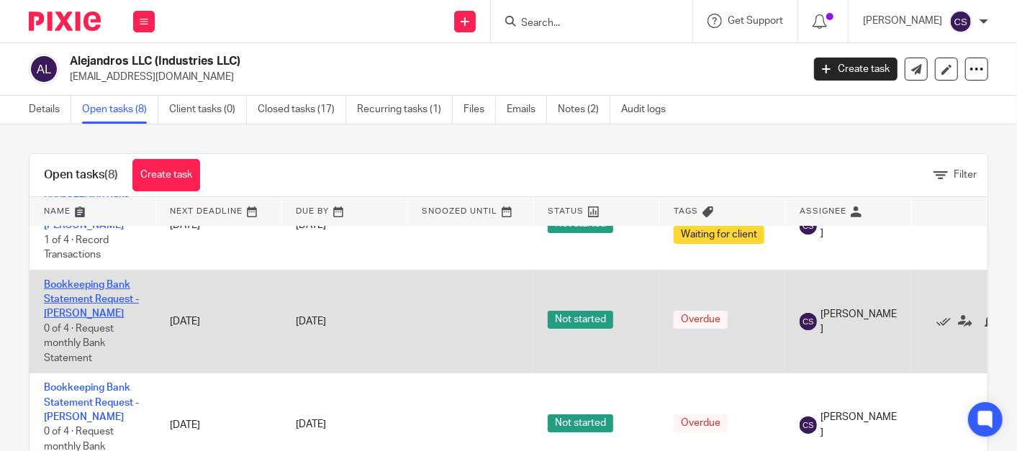
click at [59, 282] on link "Bookkeeping Bank Statement Request - [PERSON_NAME]" at bounding box center [91, 300] width 95 height 40
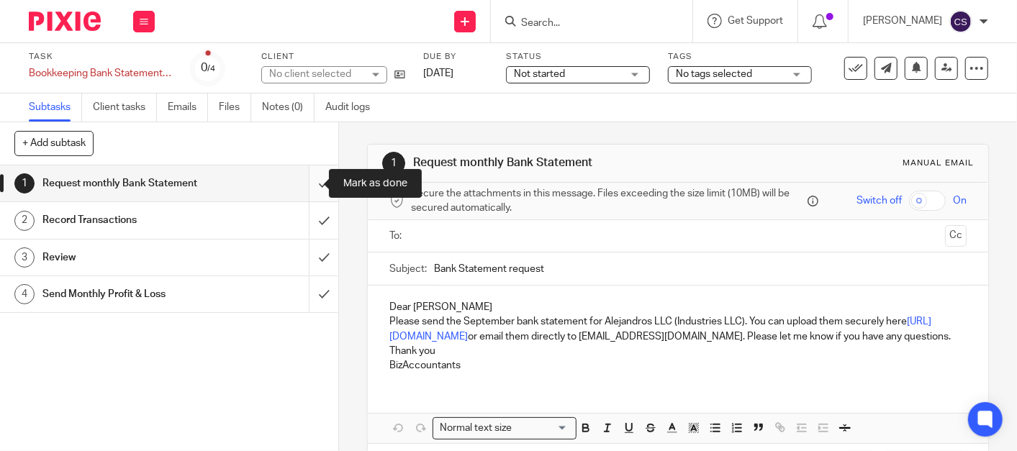
click at [307, 186] on input "submit" at bounding box center [169, 184] width 338 height 36
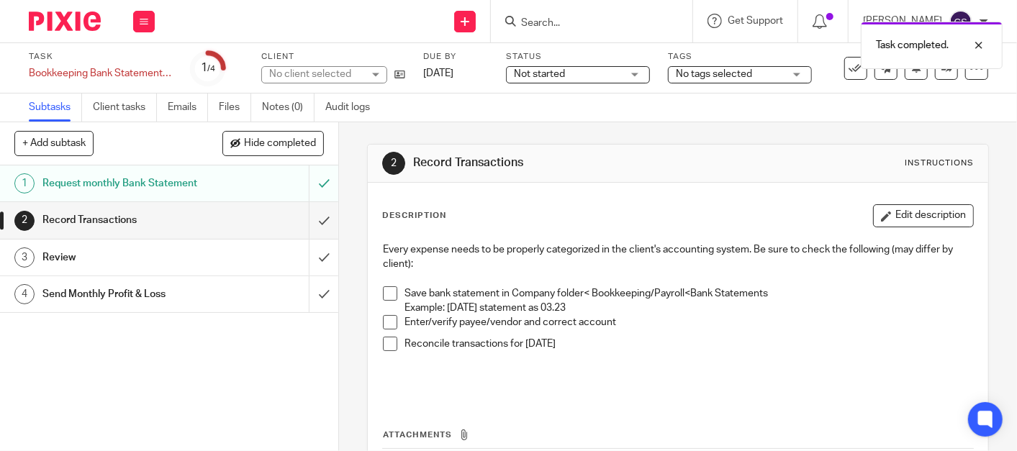
click at [383, 292] on span at bounding box center [390, 294] width 14 height 14
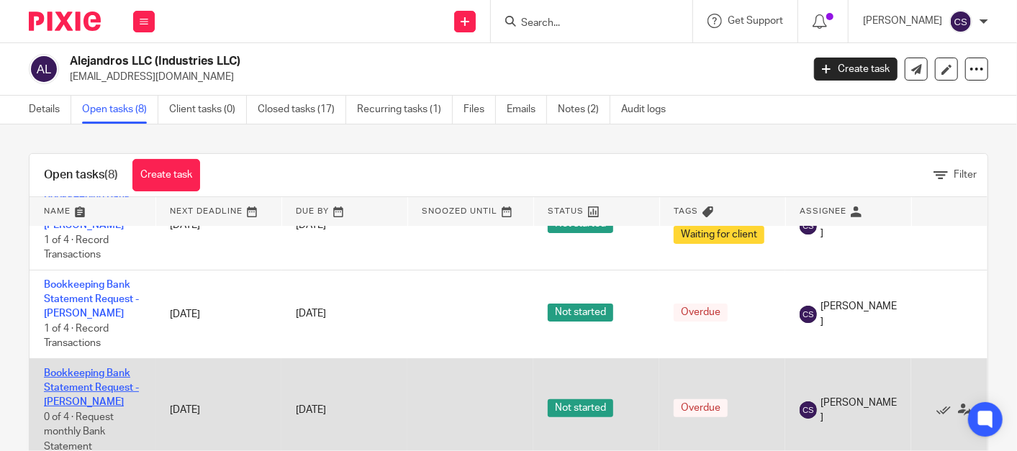
scroll to position [266, 0]
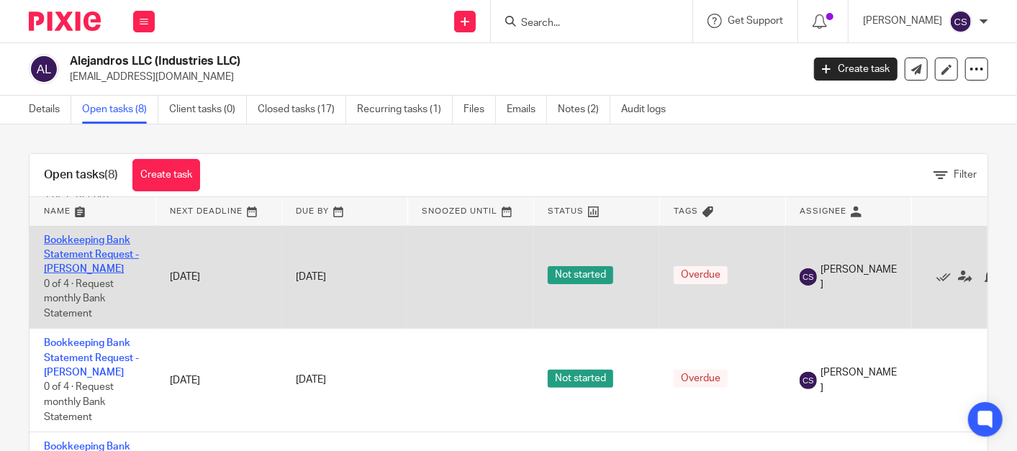
click at [53, 241] on link "Bookkeeping Bank Statement Request - [PERSON_NAME]" at bounding box center [91, 255] width 95 height 40
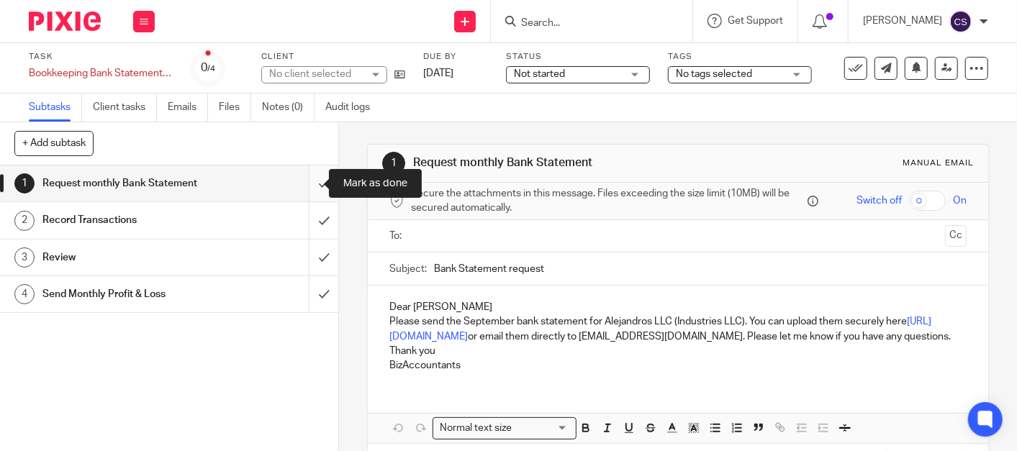
click at [304, 186] on input "submit" at bounding box center [169, 184] width 338 height 36
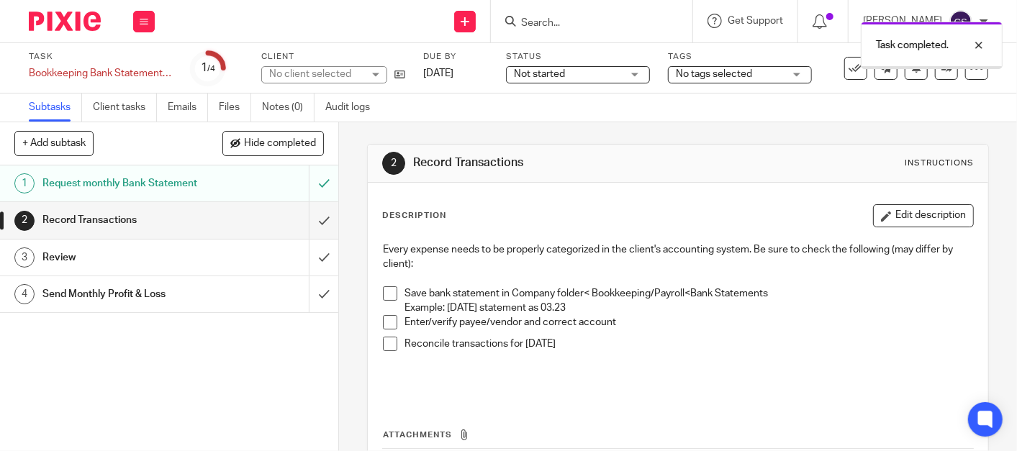
click at [386, 297] on span at bounding box center [390, 294] width 14 height 14
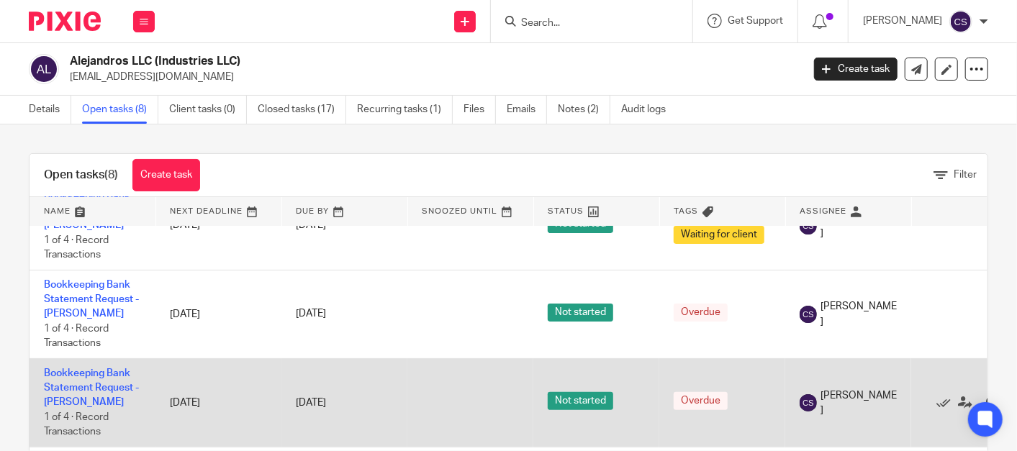
scroll to position [266, 0]
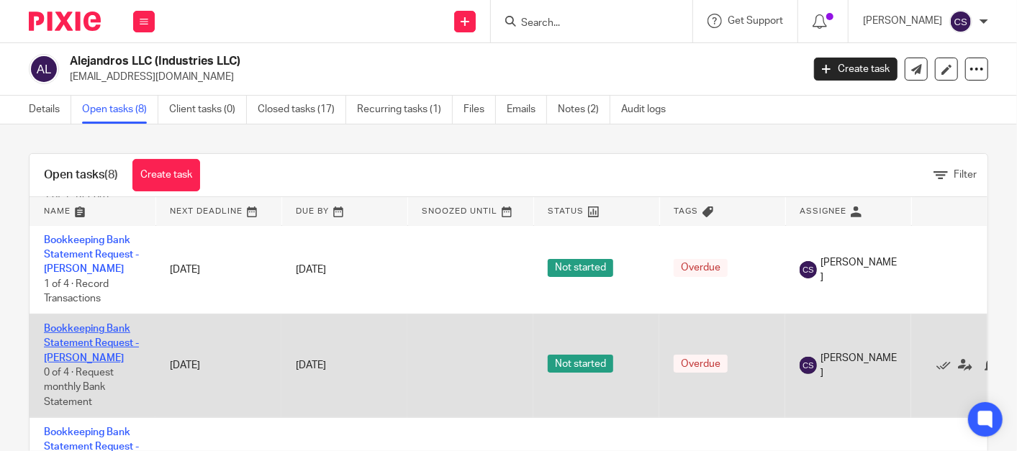
click at [58, 328] on link "Bookkeeping Bank Statement Request - [PERSON_NAME]" at bounding box center [91, 344] width 95 height 40
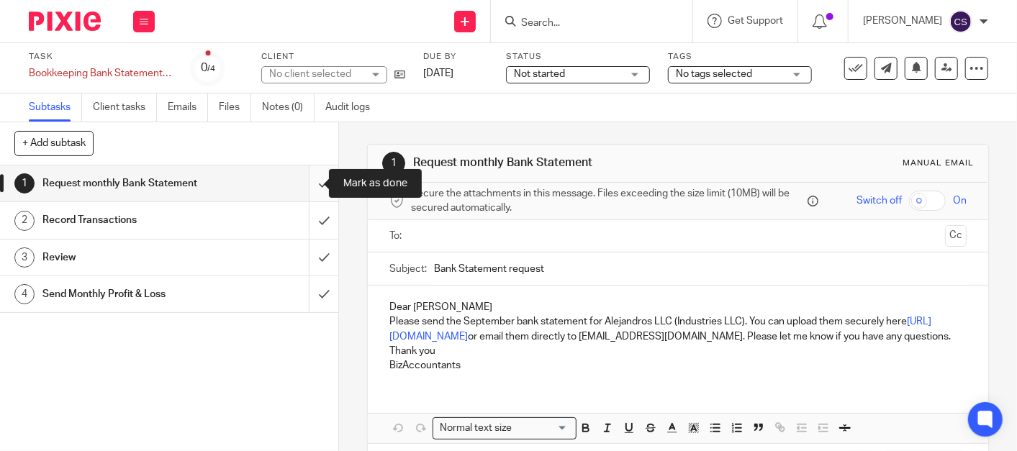
click at [310, 187] on input "submit" at bounding box center [169, 184] width 338 height 36
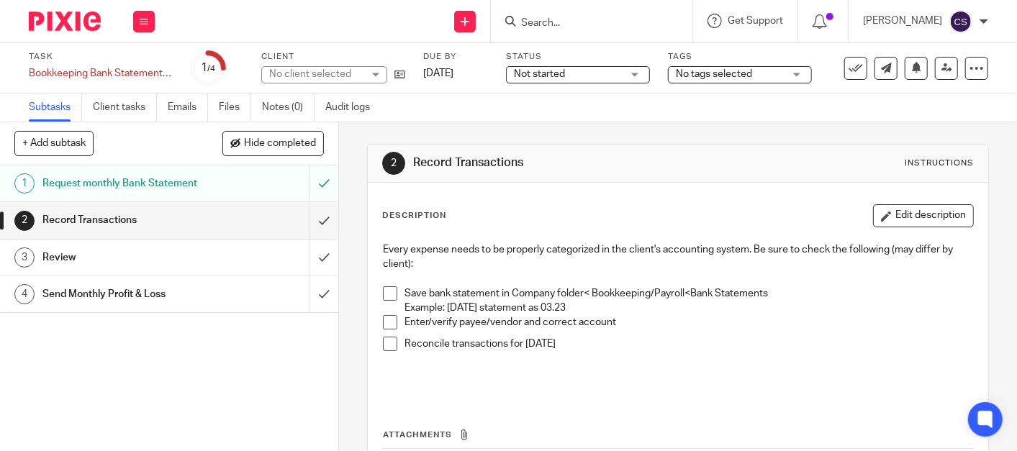
click at [384, 300] on li "Save bank statement in Company folder< Bookkeeping/Payroll<Bank Statements Exam…" at bounding box center [678, 302] width 590 height 30
click at [383, 293] on span at bounding box center [390, 294] width 14 height 14
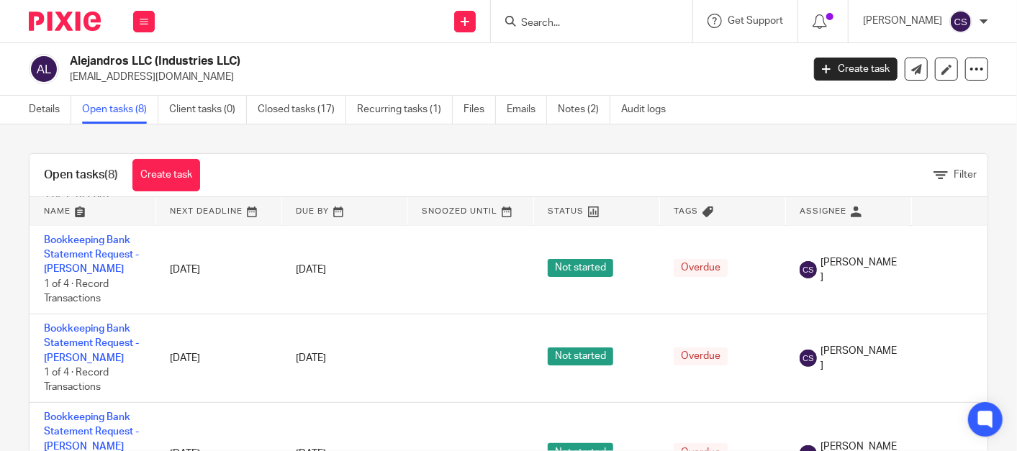
scroll to position [400, 0]
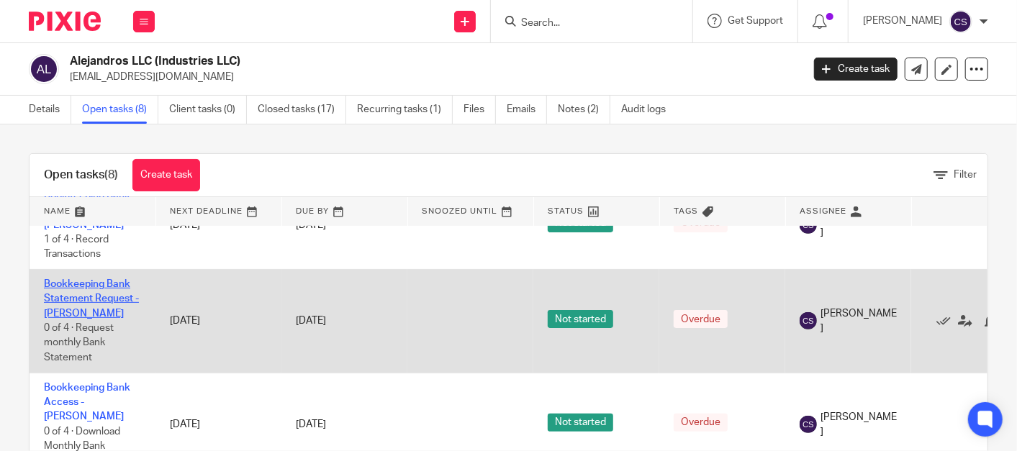
click at [52, 279] on link "Bookkeeping Bank Statement Request - [PERSON_NAME]" at bounding box center [91, 299] width 95 height 40
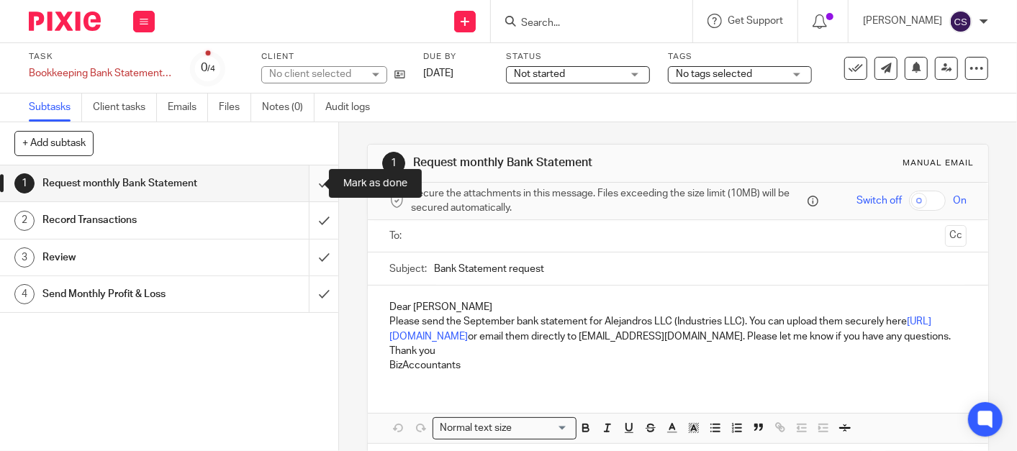
click at [306, 183] on input "submit" at bounding box center [169, 184] width 338 height 36
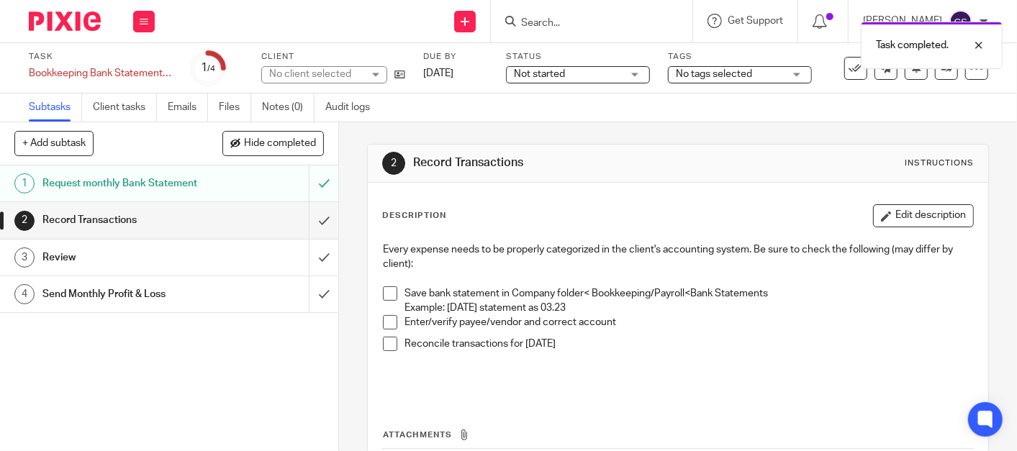
click at [383, 295] on span at bounding box center [390, 294] width 14 height 14
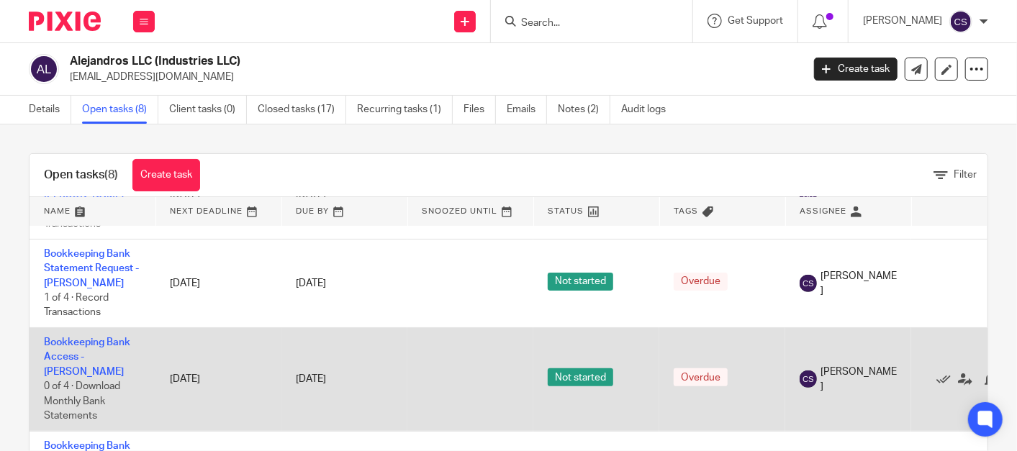
scroll to position [456, 0]
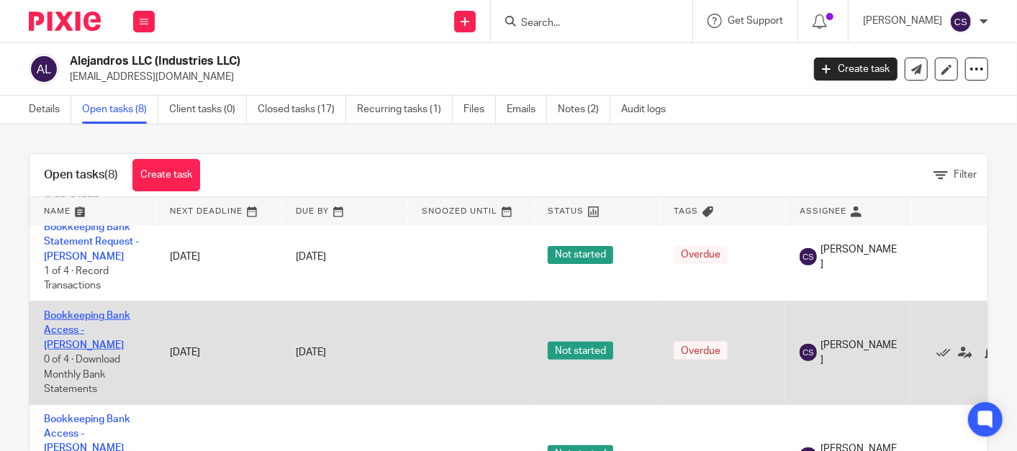
click at [63, 315] on link "Bookkeeping Bank Access - [PERSON_NAME]" at bounding box center [87, 331] width 86 height 40
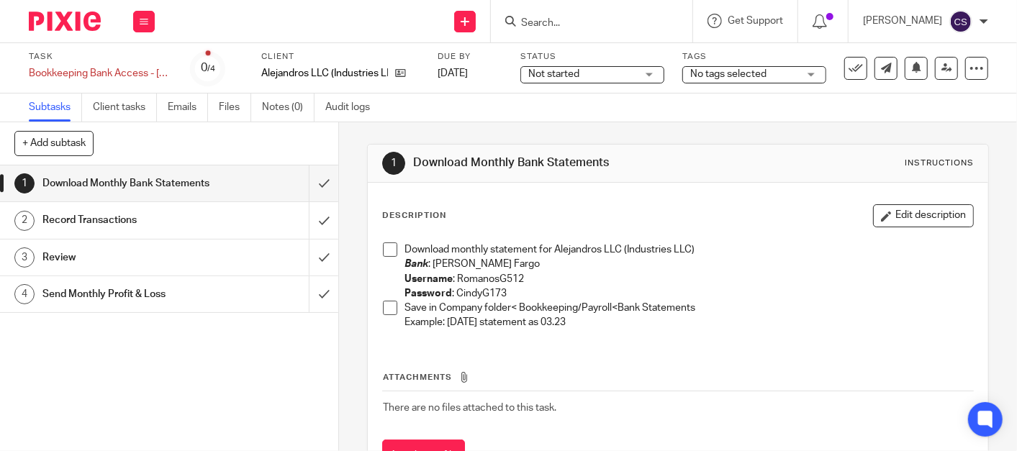
click at [383, 248] on span at bounding box center [390, 250] width 14 height 14
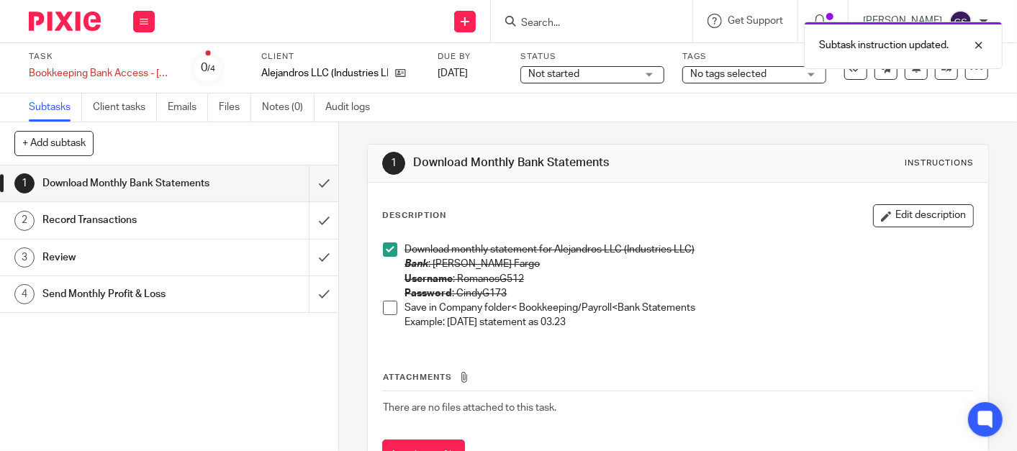
click at [384, 304] on span at bounding box center [390, 308] width 14 height 14
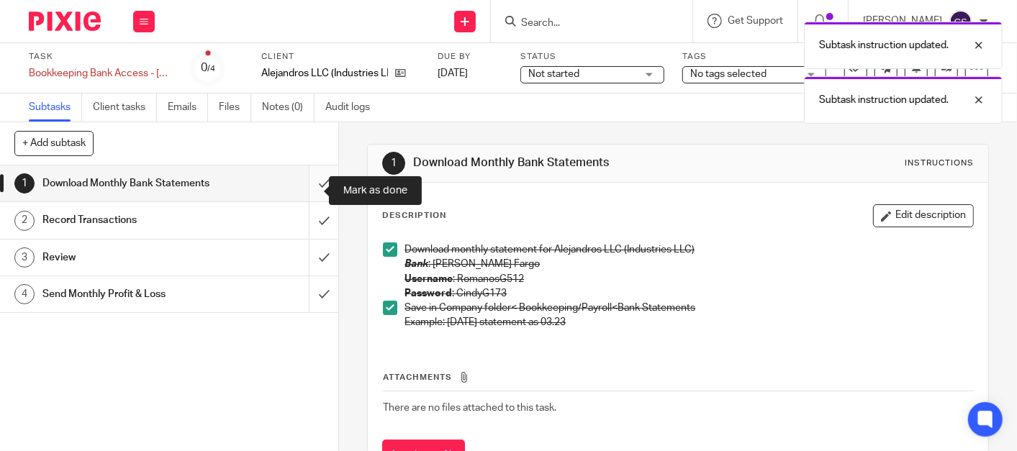
click at [305, 183] on input "submit" at bounding box center [169, 184] width 338 height 36
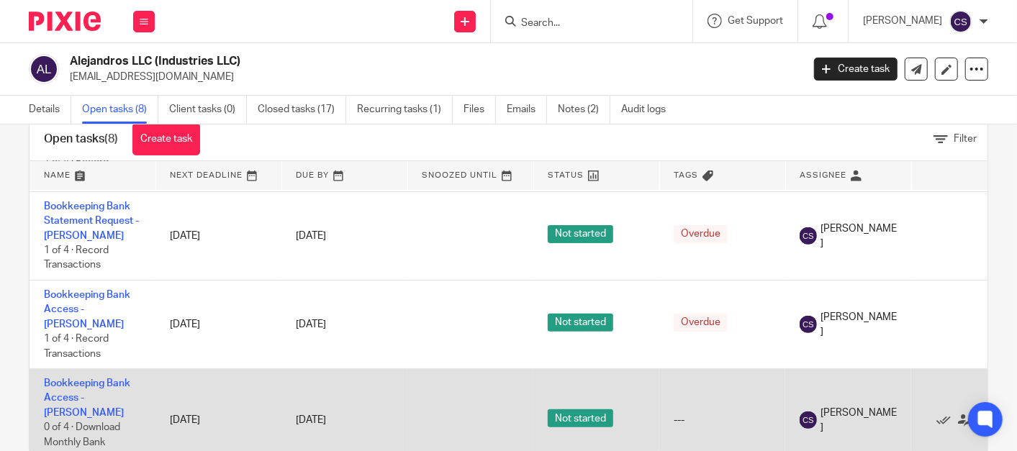
scroll to position [68, 0]
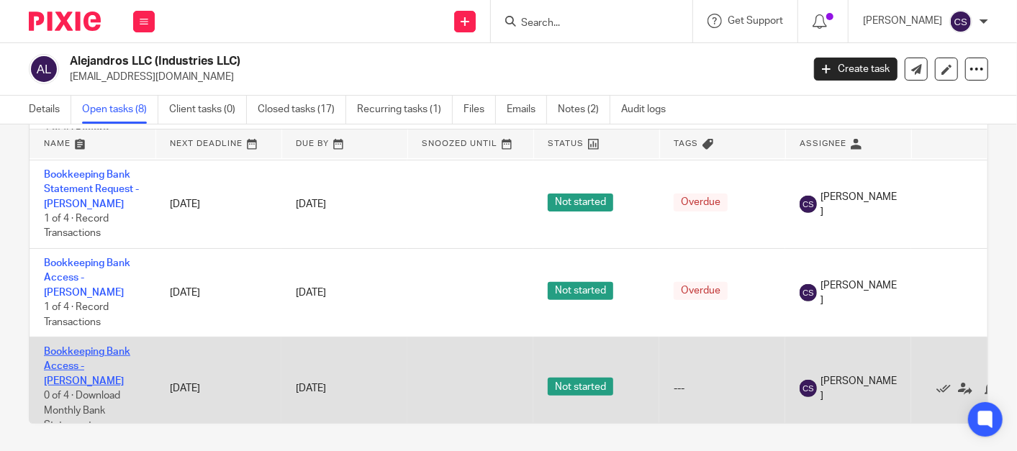
click at [75, 347] on link "Bookkeeping Bank Access - [PERSON_NAME]" at bounding box center [87, 367] width 86 height 40
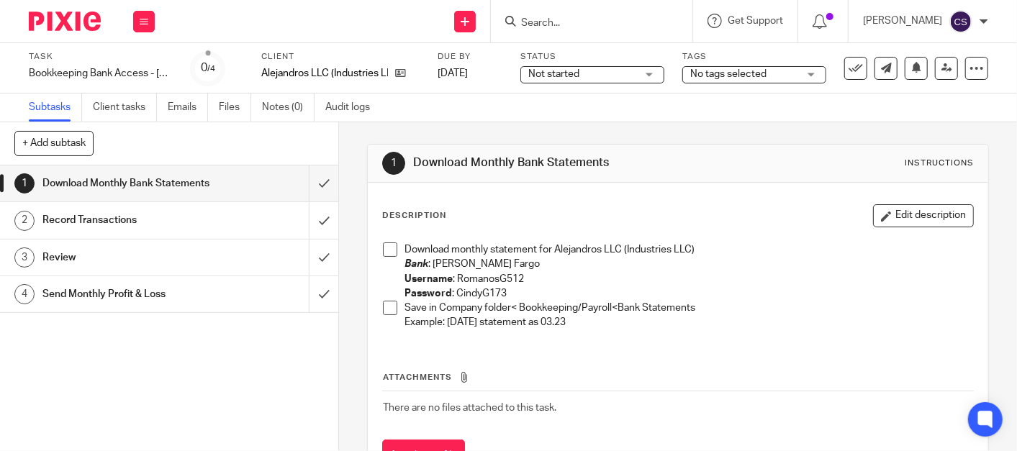
click at [384, 253] on span at bounding box center [390, 250] width 14 height 14
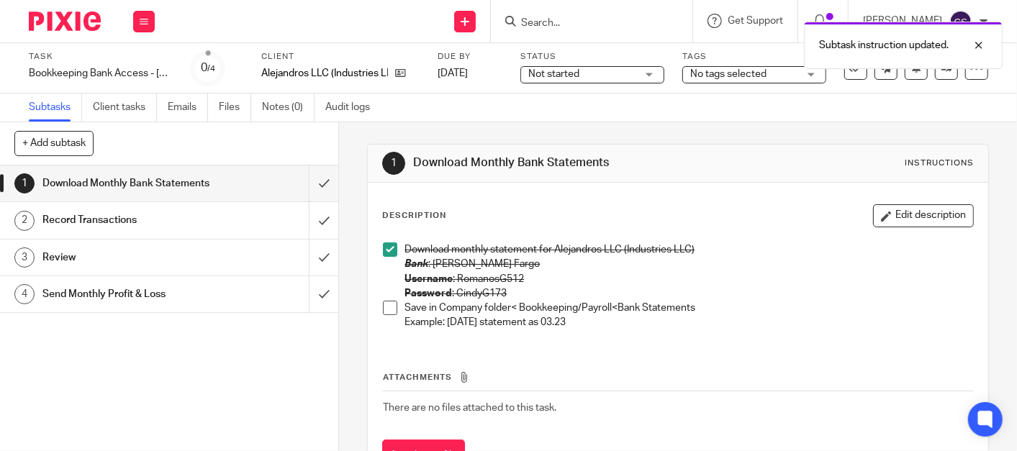
click at [383, 307] on span at bounding box center [390, 308] width 14 height 14
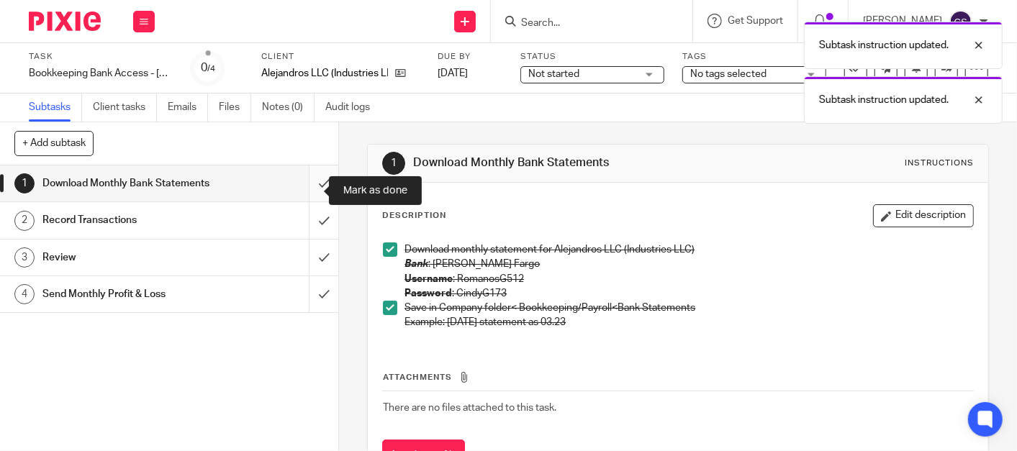
click at [310, 191] on input "submit" at bounding box center [169, 184] width 338 height 36
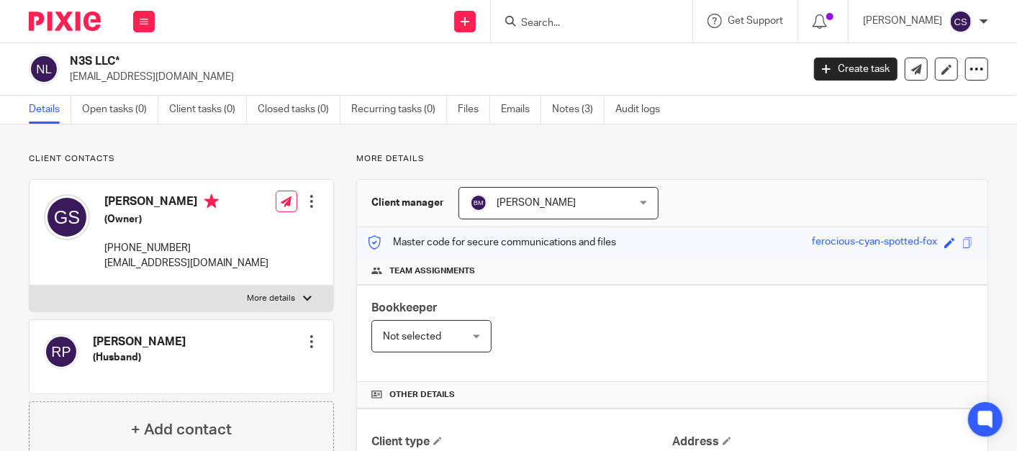
click at [575, 22] on input "Search" at bounding box center [585, 23] width 130 height 13
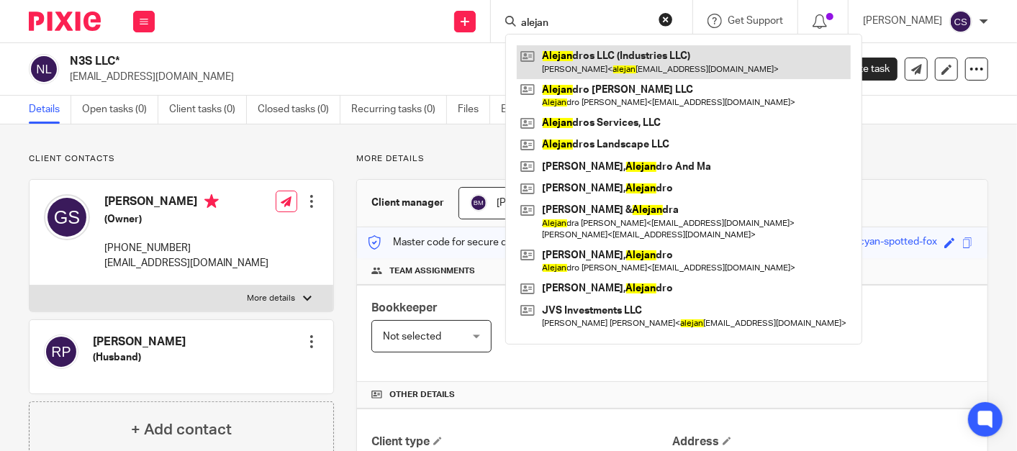
type input "alejan"
click at [604, 54] on link at bounding box center [684, 61] width 334 height 33
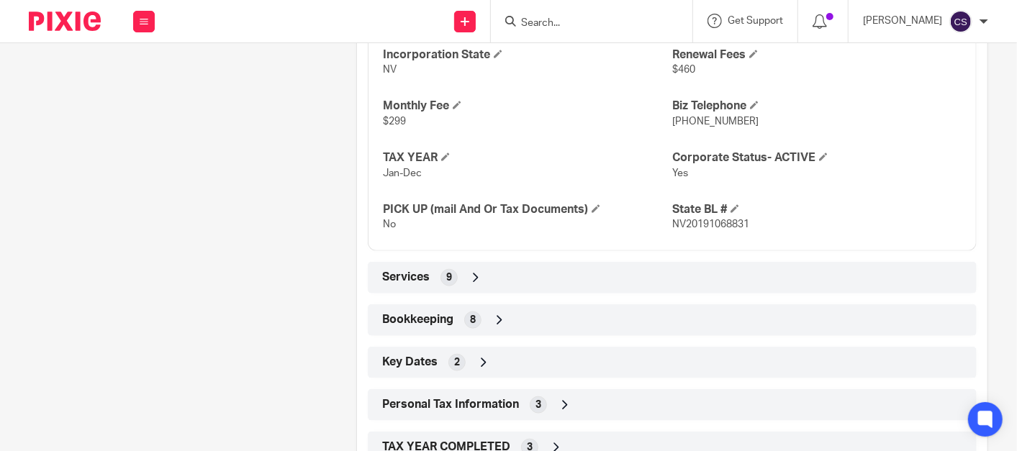
scroll to position [922, 0]
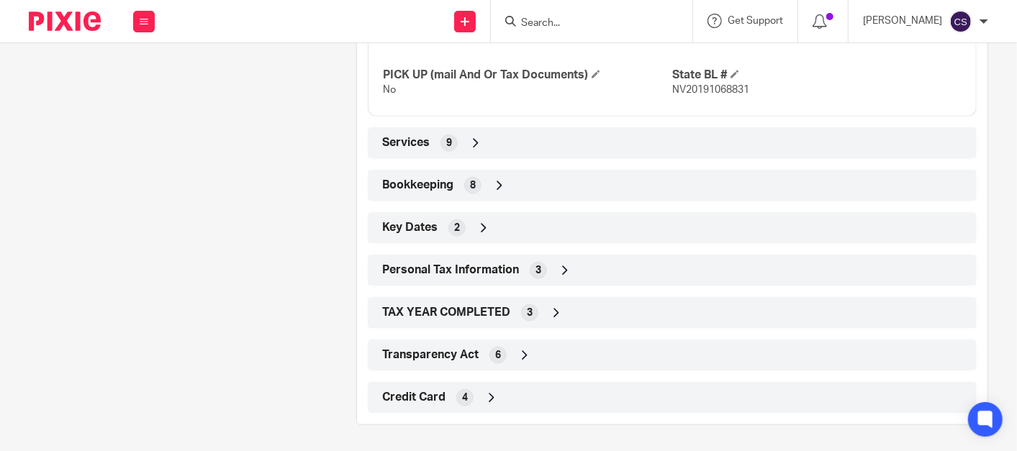
click at [493, 182] on icon at bounding box center [499, 186] width 14 height 14
